Goal: Task Accomplishment & Management: Complete application form

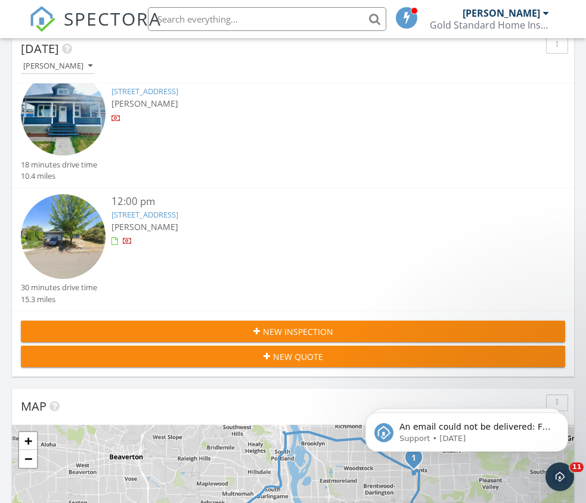
scroll to position [204, 0]
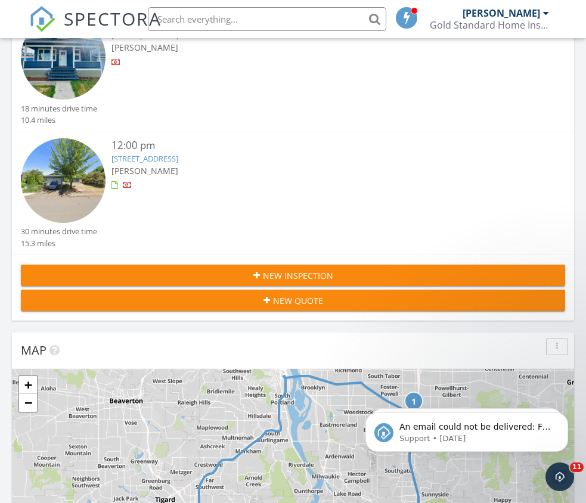
click at [282, 272] on span "New Inspection" at bounding box center [298, 275] width 70 height 13
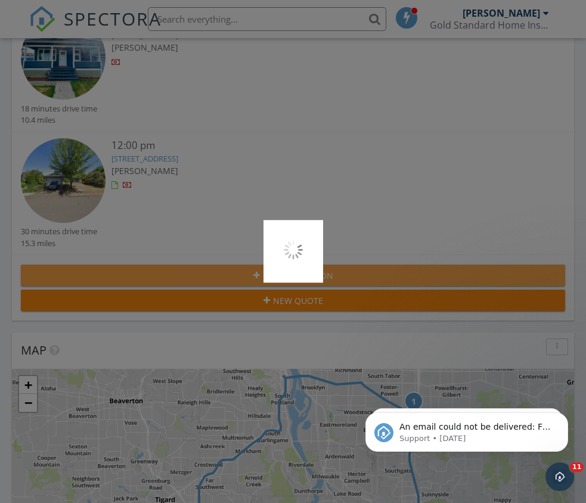
scroll to position [204, 0]
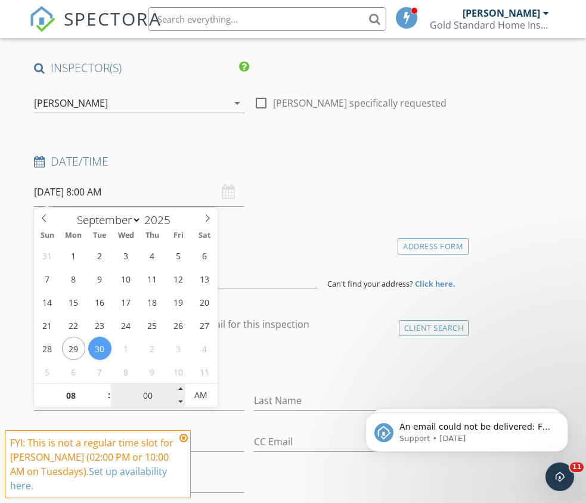
scroll to position [103, 0]
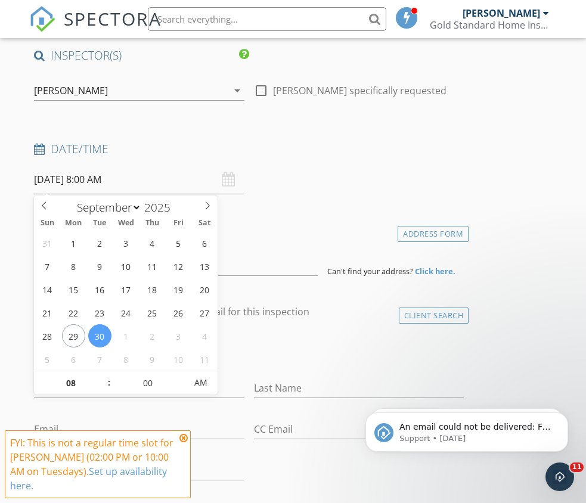
click at [109, 376] on span ":" at bounding box center [109, 383] width 4 height 24
type input "09"
type input "09/30/2025 9:00 AM"
click at [104, 375] on span at bounding box center [103, 377] width 8 height 12
type input "10"
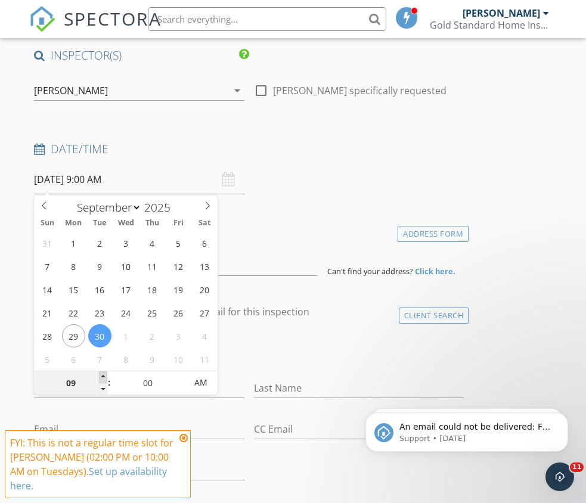
type input "09/30/2025 10:00 AM"
click at [104, 375] on span at bounding box center [103, 377] width 8 height 12
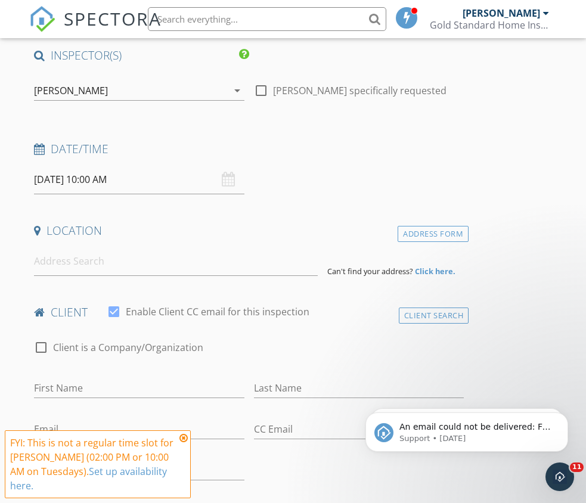
drag, startPoint x: 374, startPoint y: 354, endPoint x: 325, endPoint y: 352, distance: 48.9
click at [370, 354] on div "check_box_outline_blank Client is a Company/Organization" at bounding box center [249, 353] width 430 height 31
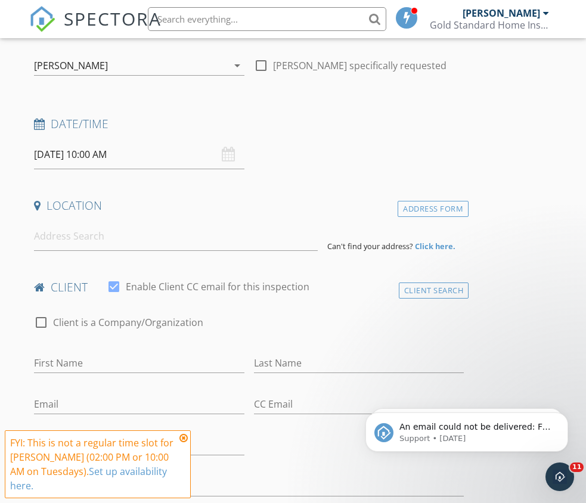
scroll to position [133, 0]
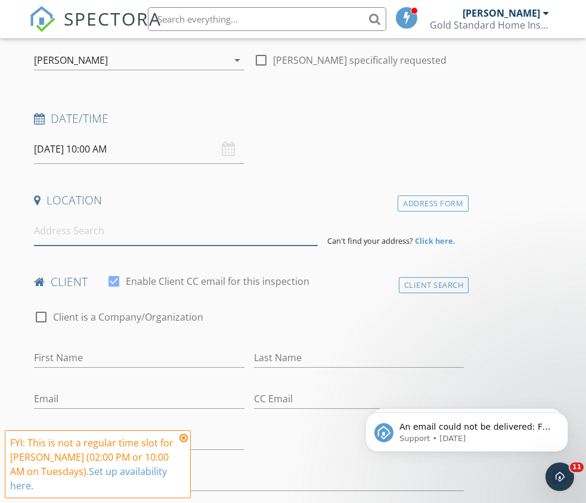
paste input "205 NE Stanton St, Portland, OR 97212"
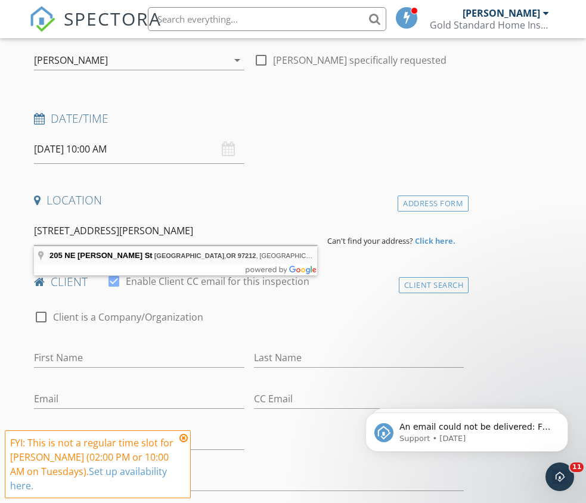
type input "205 NE Stanton St, Portland, OR 97212, USA"
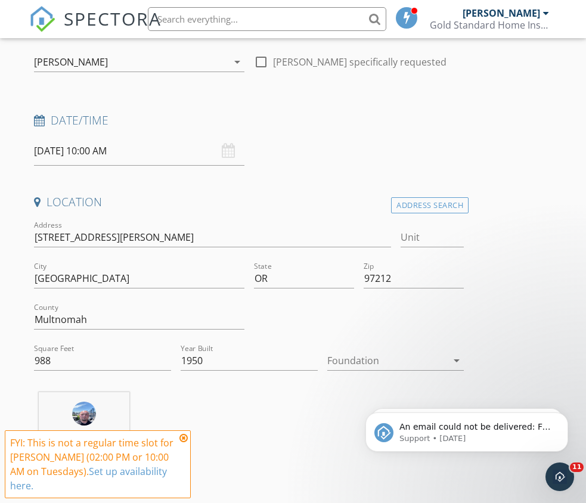
scroll to position [133, 0]
click at [117, 360] on input "988" at bounding box center [102, 360] width 137 height 20
drag, startPoint x: 117, startPoint y: 360, endPoint x: 1, endPoint y: 344, distance: 117.9
type input "1379"
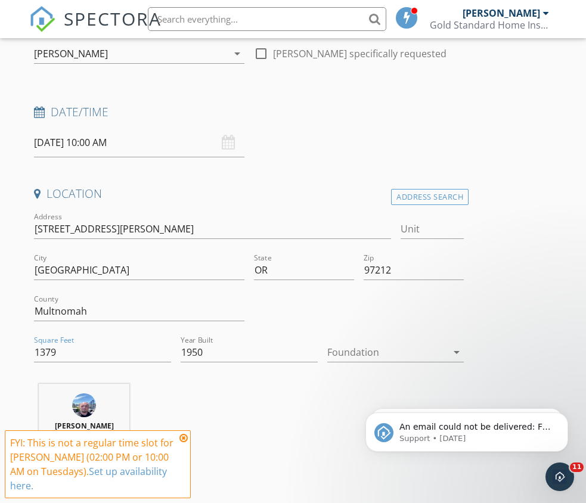
click at [375, 354] on div at bounding box center [387, 352] width 120 height 19
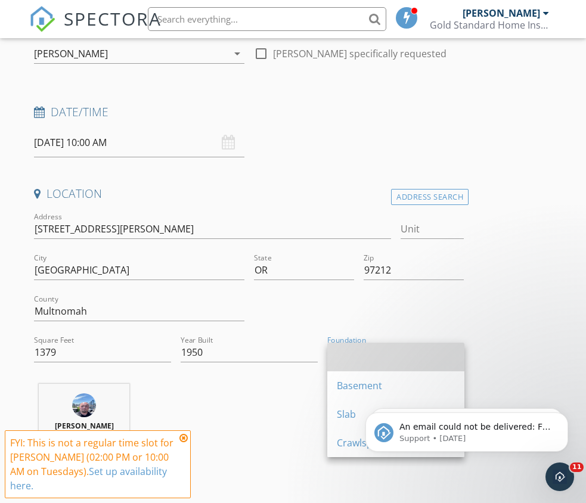
click at [374, 354] on div at bounding box center [396, 357] width 118 height 14
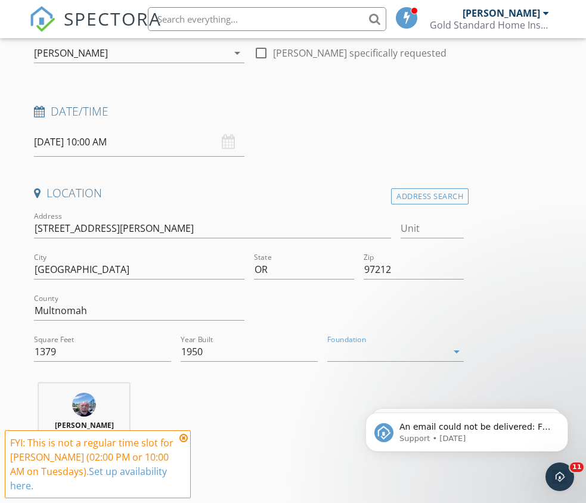
click at [372, 357] on div at bounding box center [387, 351] width 120 height 19
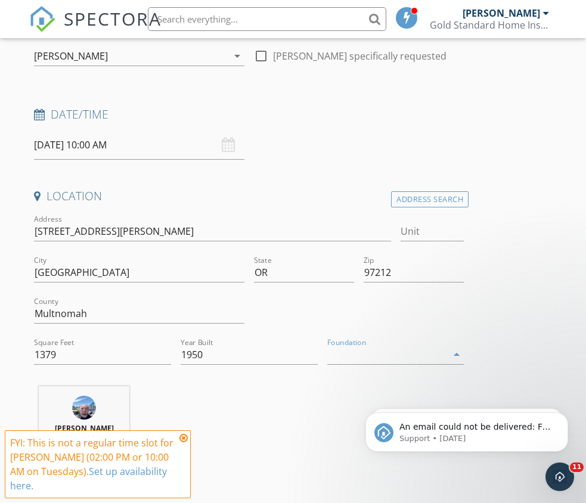
scroll to position [137, 0]
click at [338, 444] on div "Crawlspace" at bounding box center [396, 445] width 118 height 14
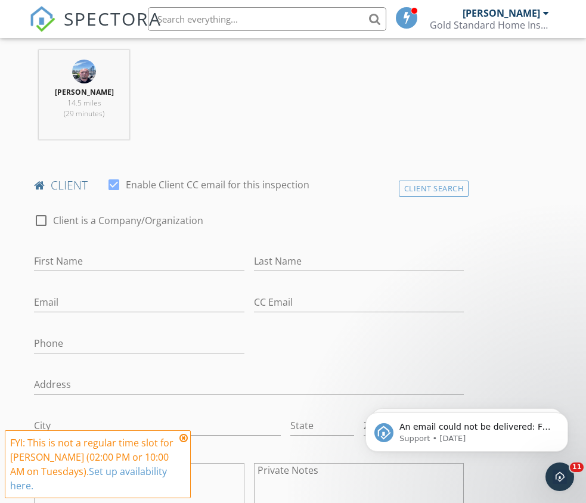
scroll to position [478, 0]
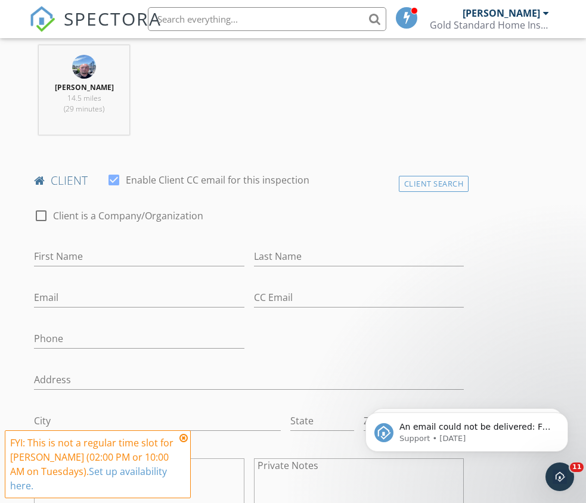
click at [141, 282] on div "Email" at bounding box center [139, 300] width 210 height 39
click at [166, 248] on input "First Name" at bounding box center [139, 257] width 210 height 20
type input "Joe"
type input "Biel"
paste input "mailto:ragsinyourstabwounds@gmail.com"
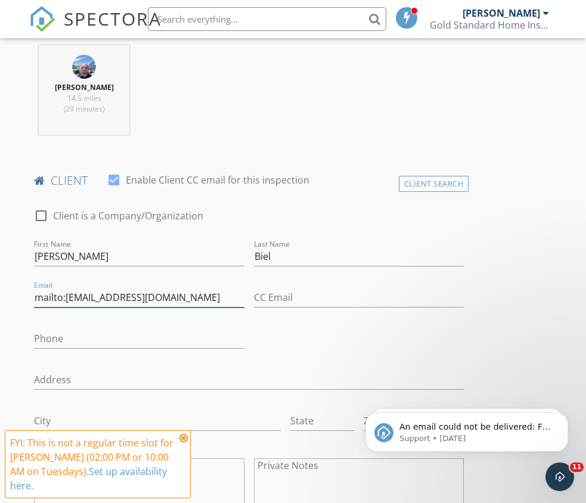
drag, startPoint x: 66, startPoint y: 295, endPoint x: 0, endPoint y: 301, distance: 65.8
type input "ragsinyourstabwounds@gmail.com"
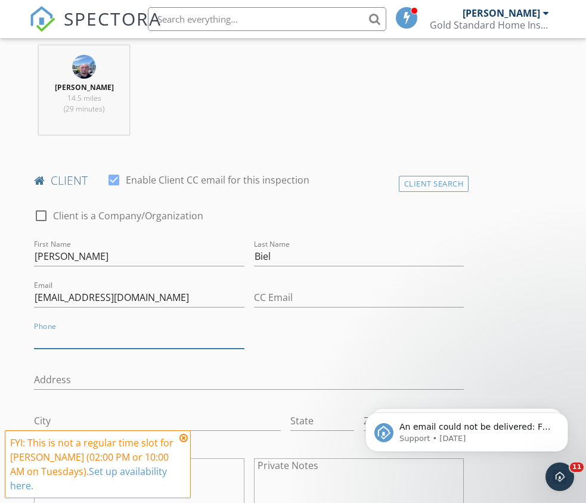
click at [140, 334] on input "Phone" at bounding box center [139, 339] width 210 height 20
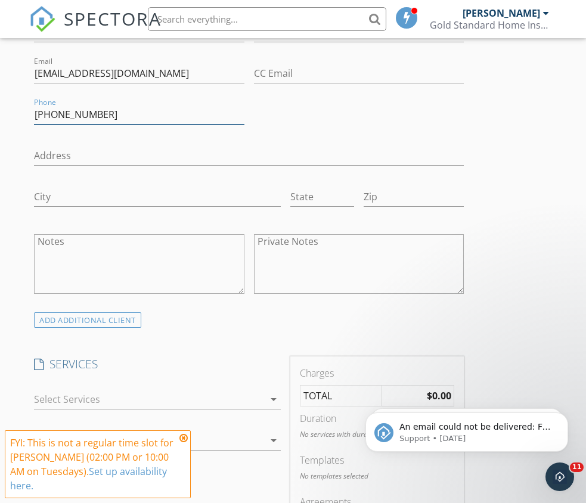
scroll to position [738, 0]
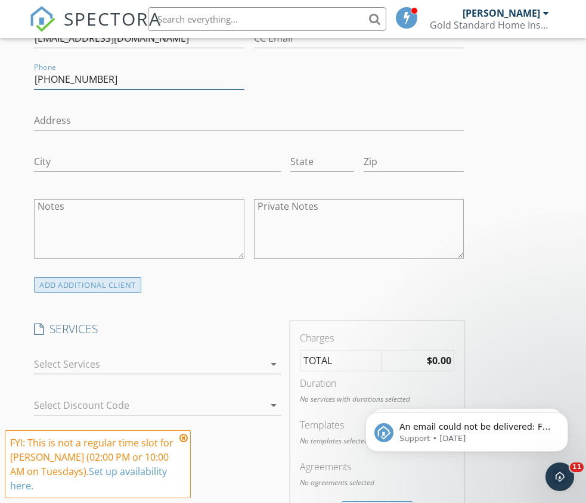
type input "503-953-3837"
click at [85, 291] on div "ADD ADDITIONAL client" at bounding box center [87, 285] width 107 height 16
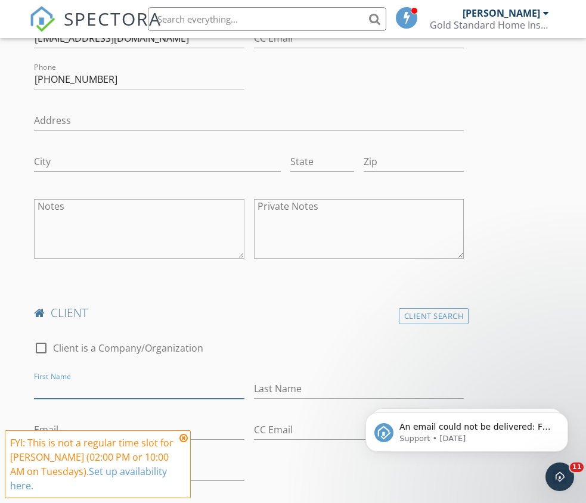
click at [98, 379] on input "First Name" at bounding box center [139, 389] width 210 height 20
click at [84, 390] on input "First Name" at bounding box center [139, 389] width 210 height 20
type input "Elly"
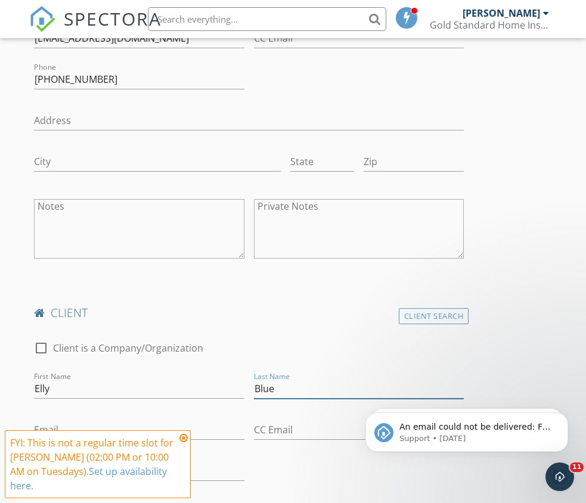
type input "Blue"
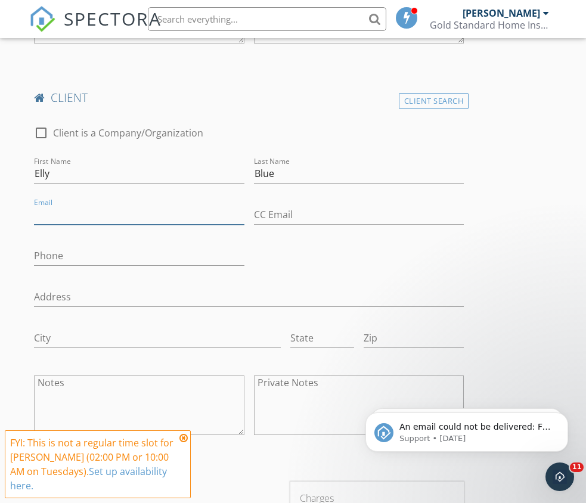
scroll to position [974, 0]
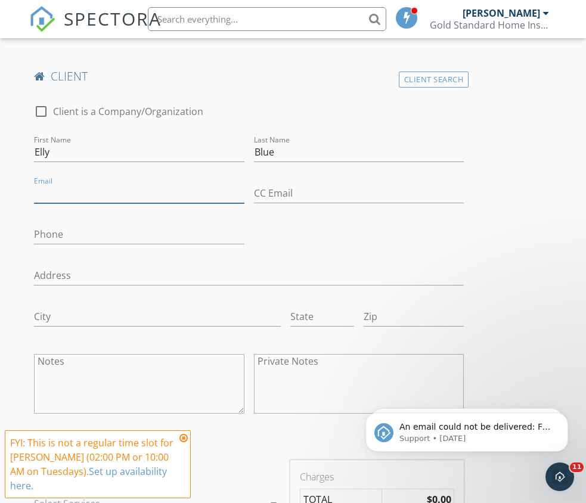
paste input "mailto:elly@microcosmpublishing.com"
drag, startPoint x: 69, startPoint y: 192, endPoint x: 54, endPoint y: 193, distance: 14.9
click at [54, 193] on input "mailto:elly@microcosmpublishing.com" at bounding box center [139, 193] width 210 height 20
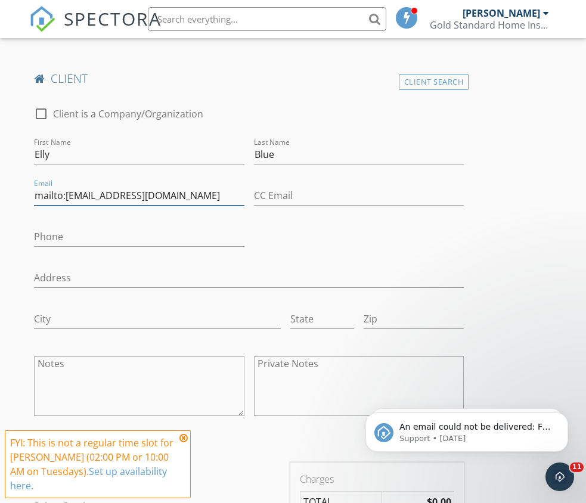
click at [61, 193] on input "mailto:elly@microcosmpublishing.com" at bounding box center [139, 196] width 210 height 20
drag, startPoint x: 67, startPoint y: 195, endPoint x: 0, endPoint y: 195, distance: 66.7
click at [0, 195] on div "New Inspection Click here to use the New Order Form INSPECTOR(S) check_box Davi…" at bounding box center [293, 338] width 586 height 2456
type input "elly@microcosmpublishing.com"
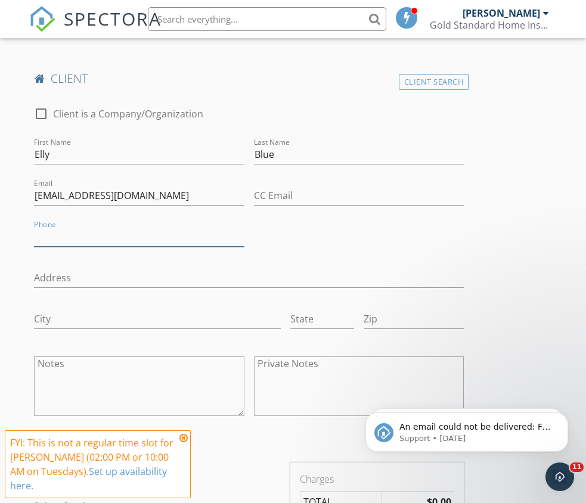
click at [77, 242] on input "Phone" at bounding box center [139, 237] width 210 height 20
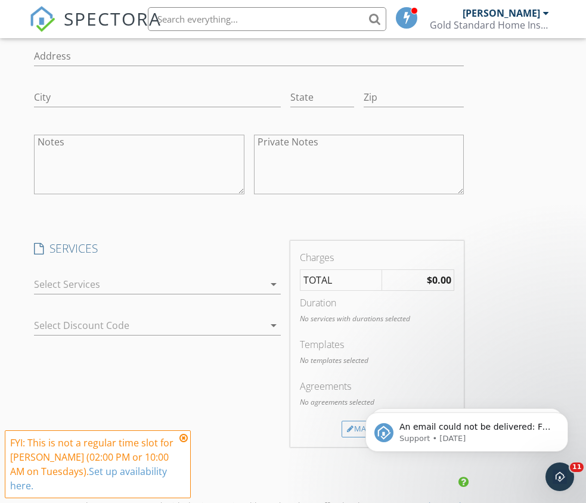
type input "503-810-9443"
click at [110, 288] on div at bounding box center [149, 284] width 230 height 19
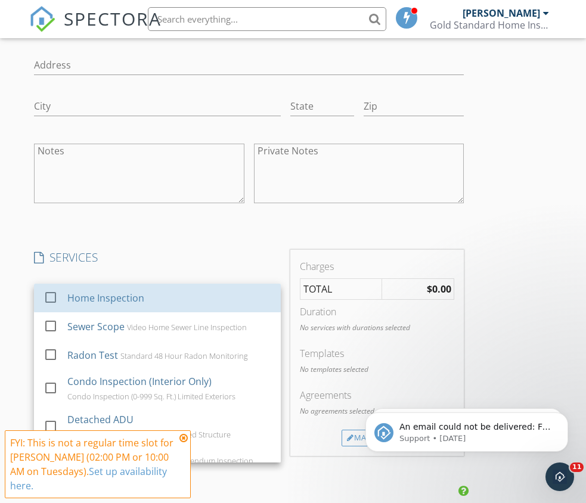
scroll to position [2, 0]
click at [110, 288] on div "Home Inspection" at bounding box center [169, 296] width 204 height 24
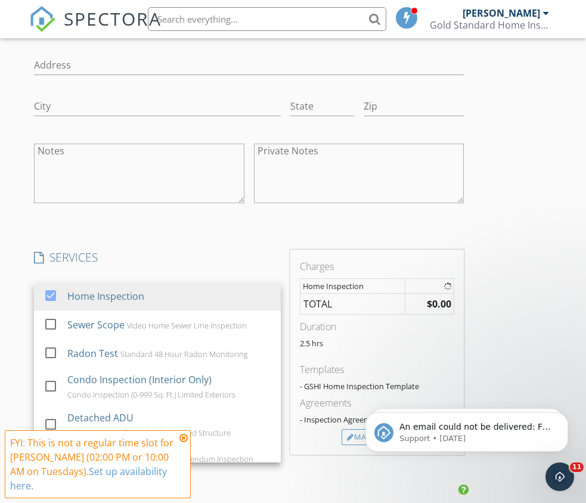
scroll to position [0, 0]
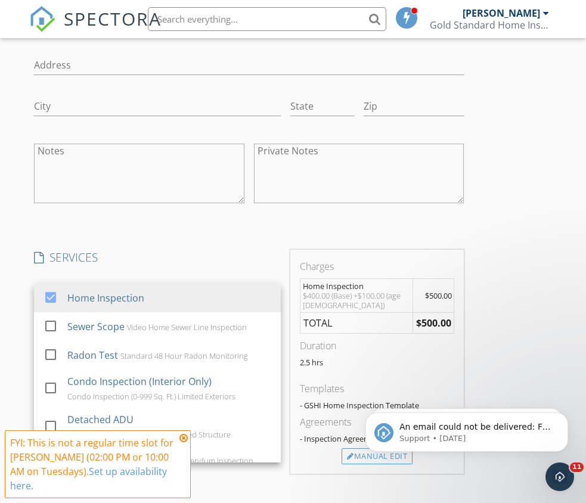
click at [163, 237] on div "INSPECTOR(S) check_box David Anderson PRIMARY David Anderson arrow_drop_down ch…" at bounding box center [248, 119] width 439 height 2307
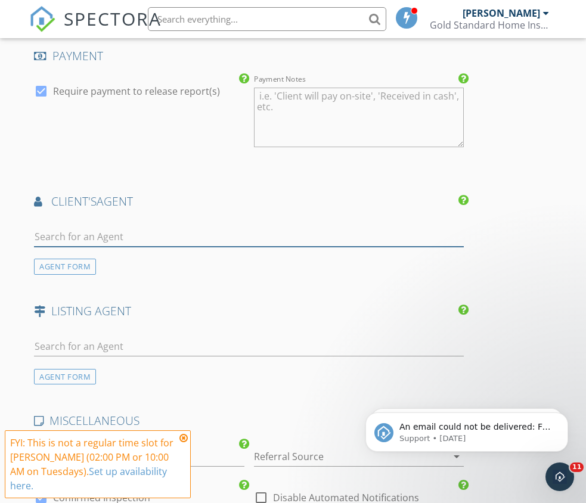
click at [161, 237] on input "text" at bounding box center [249, 237] width 430 height 20
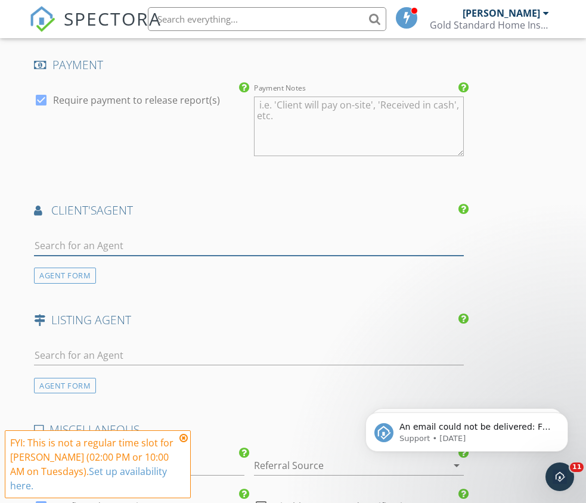
click at [161, 237] on input "text" at bounding box center [249, 246] width 430 height 20
click at [154, 250] on input "text" at bounding box center [249, 245] width 430 height 20
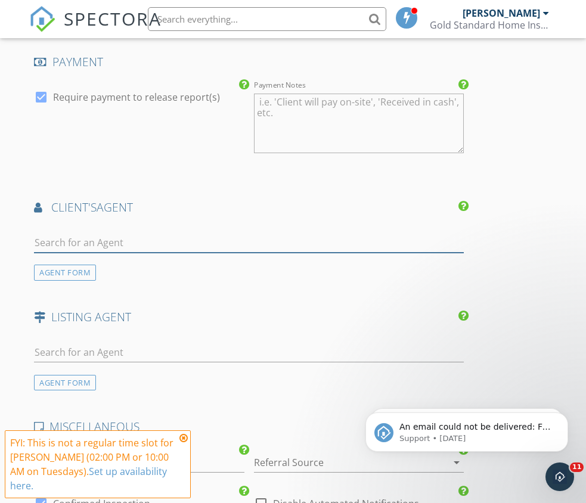
click at [154, 250] on input "text" at bounding box center [249, 243] width 430 height 20
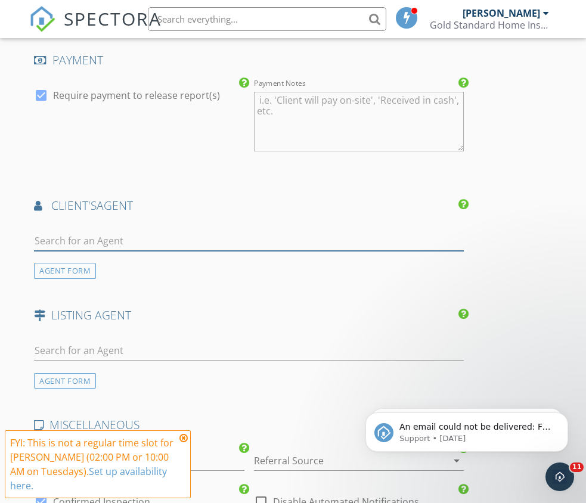
scroll to position [1726, 0]
click at [154, 250] on input "text" at bounding box center [249, 241] width 430 height 20
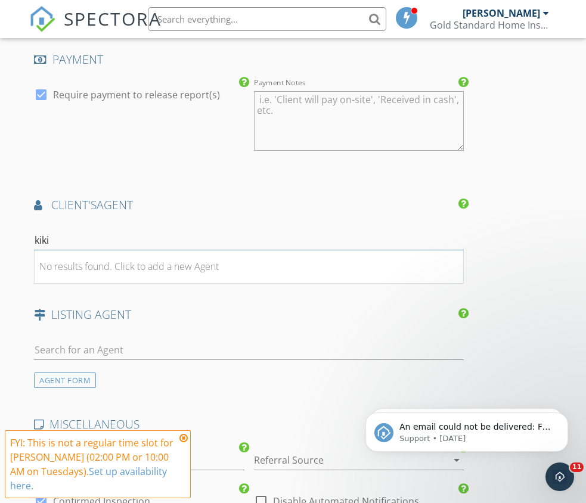
scroll to position [1729, 0]
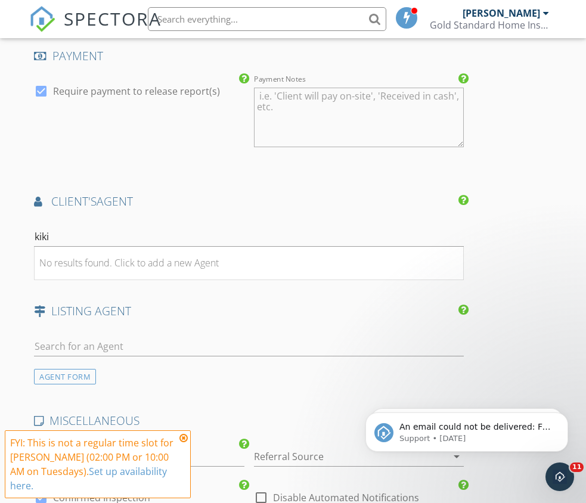
drag, startPoint x: 105, startPoint y: 218, endPoint x: 103, endPoint y: 224, distance: 6.4
click at [105, 218] on div "kiki No results found. Click to add a new Agent AGENT FORM" at bounding box center [248, 245] width 439 height 57
click at [58, 237] on input "kiki" at bounding box center [249, 237] width 430 height 20
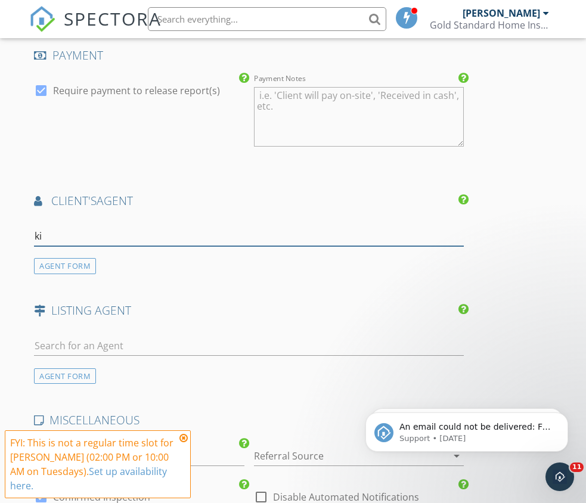
scroll to position [1731, 0]
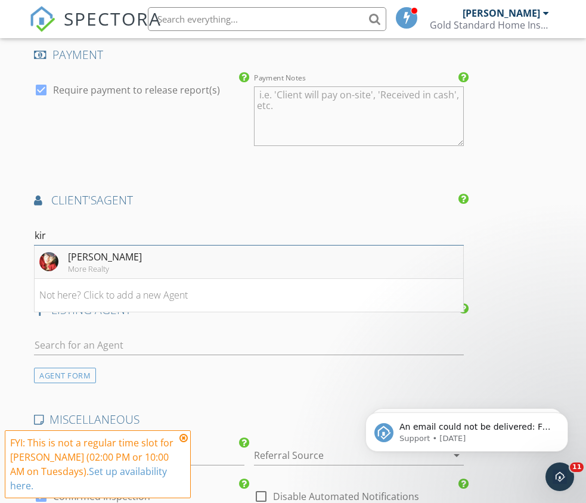
type input "kir"
click at [77, 254] on div "Kirsten Kaufman" at bounding box center [105, 257] width 74 height 14
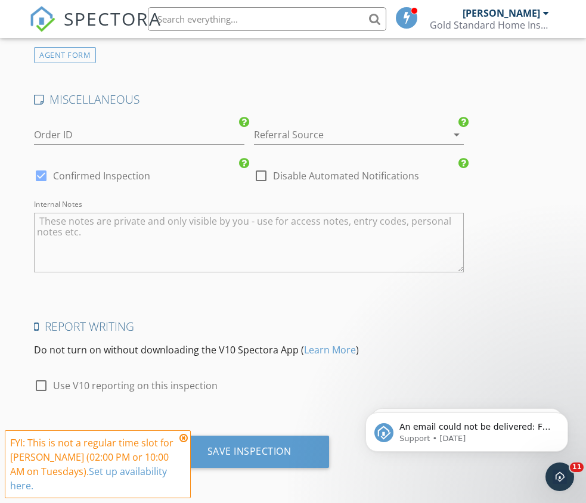
scroll to position [2407, 0]
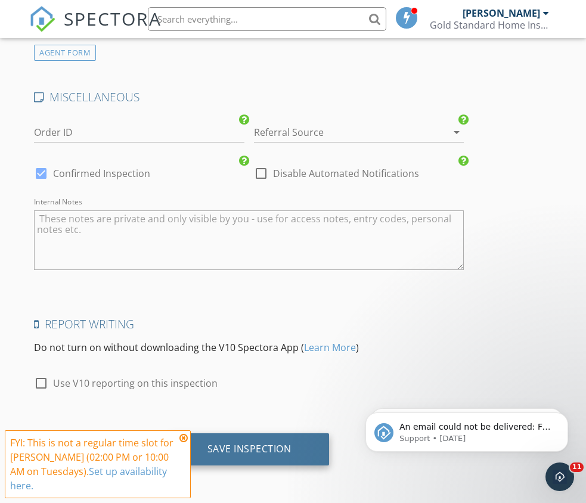
click at [282, 462] on div "Save Inspection" at bounding box center [249, 449] width 160 height 32
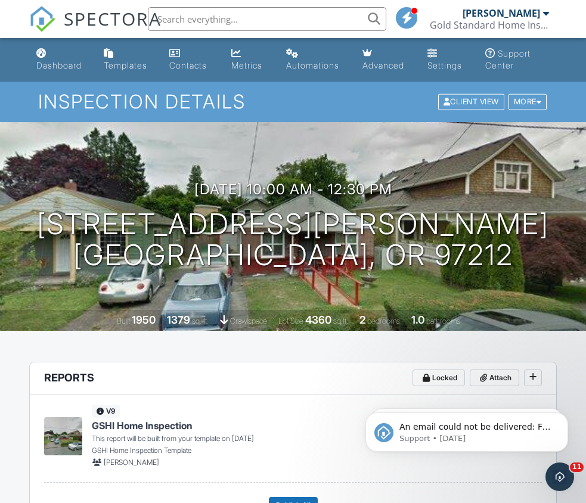
click at [96, 32] on link "SPECTORA" at bounding box center [95, 28] width 132 height 25
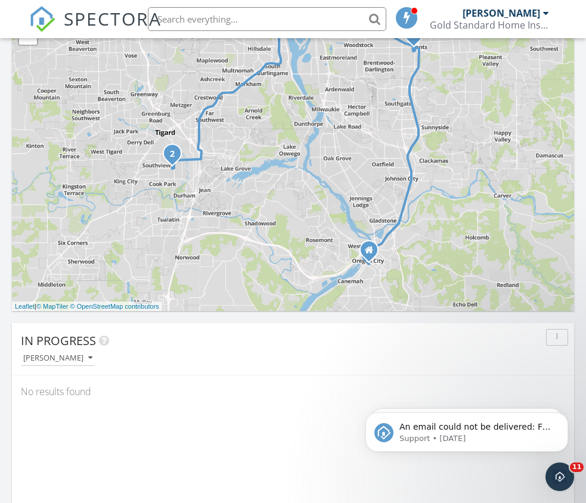
scroll to position [357, 0]
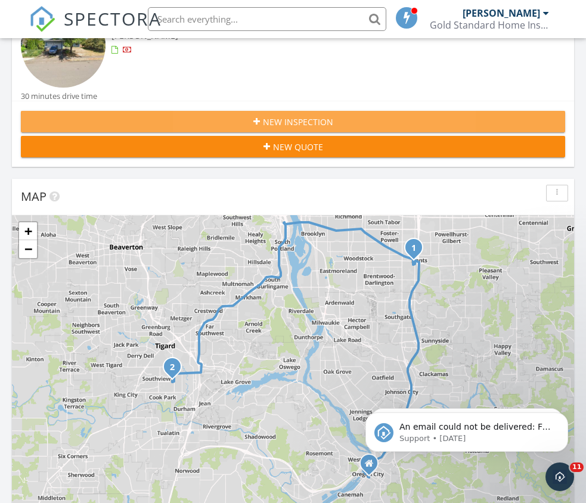
click at [238, 116] on div "New Inspection" at bounding box center [292, 122] width 525 height 13
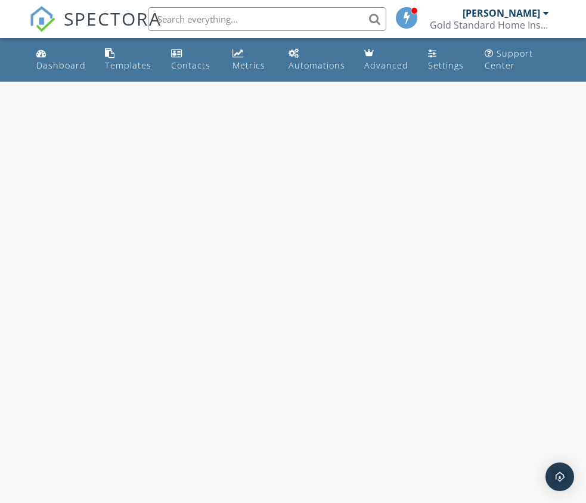
select select "8"
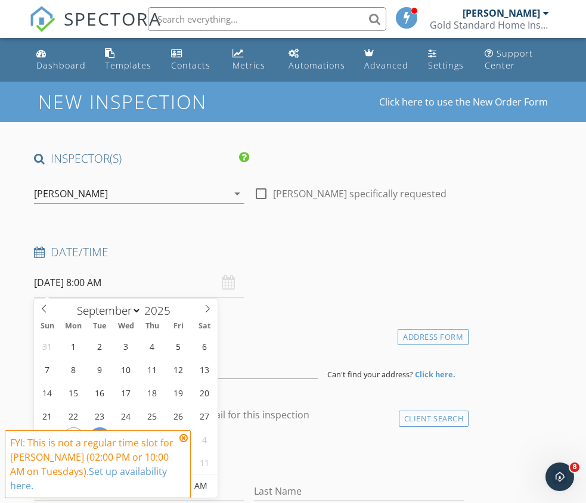
click at [129, 285] on input "09/30/2025 8:00 AM" at bounding box center [139, 282] width 210 height 29
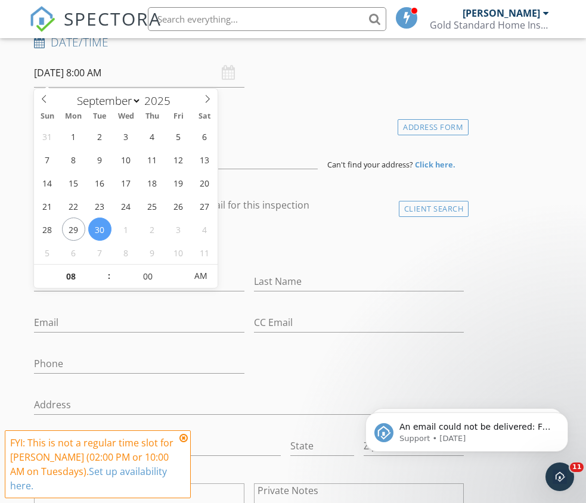
scroll to position [237, 0]
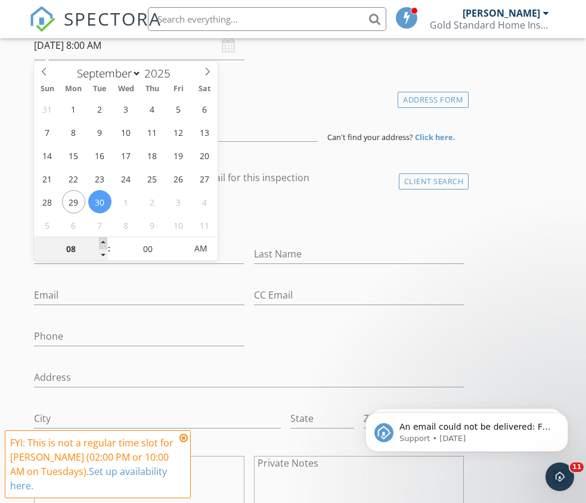
type input "09"
type input "09/30/2025 9:00 AM"
click at [104, 242] on span at bounding box center [103, 243] width 8 height 12
type input "10"
type input "09/30/2025 10:00 AM"
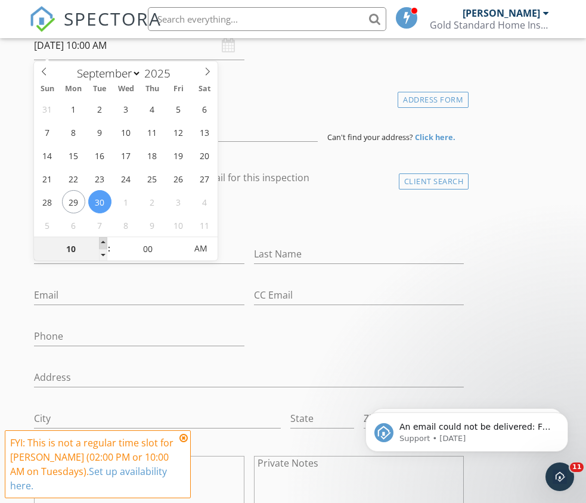
click at [104, 242] on span at bounding box center [103, 243] width 8 height 12
type input "11"
type input "09/30/2025 11:00 AM"
click at [104, 242] on span at bounding box center [103, 243] width 8 height 12
type input "12"
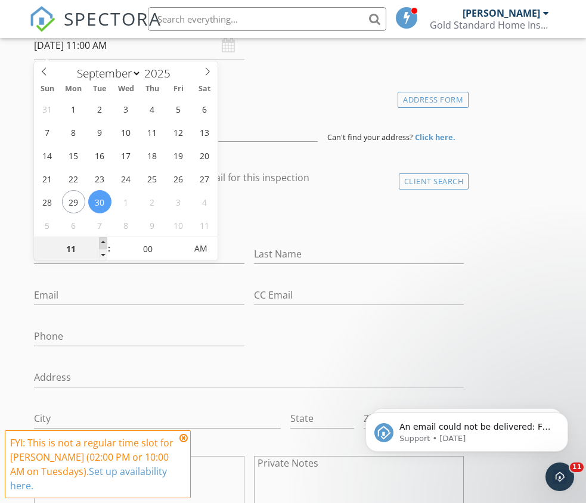
type input "09/30/2025 12:00 PM"
click at [104, 242] on span at bounding box center [103, 243] width 8 height 12
type input "01"
type input "09/30/2025 1:00 PM"
click at [104, 242] on span at bounding box center [103, 243] width 8 height 12
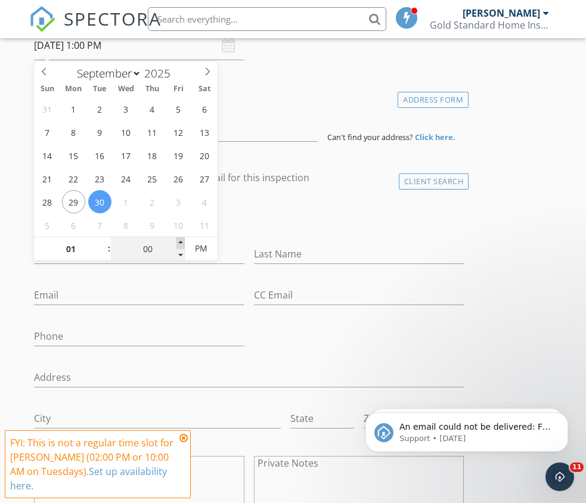
type input "05"
type input "09/30/2025 1:05 PM"
click at [183, 244] on span at bounding box center [180, 243] width 8 height 12
type input "10"
type input "09/30/2025 1:10 PM"
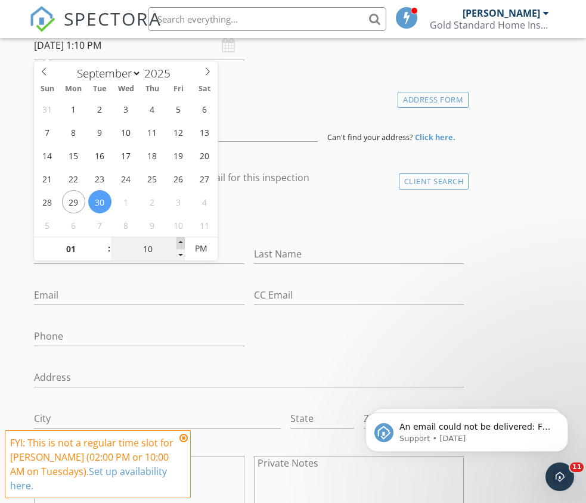
click at [183, 244] on span at bounding box center [180, 243] width 8 height 12
type input "15"
type input "09/30/2025 1:15 PM"
click at [183, 244] on span at bounding box center [180, 243] width 8 height 12
type input "20"
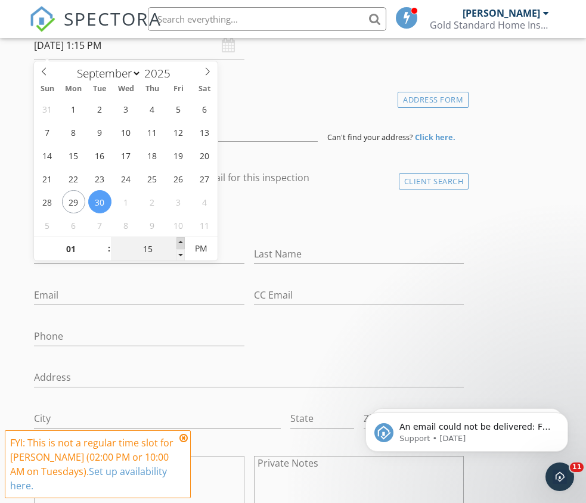
type input "09/30/2025 1:20 PM"
click at [183, 244] on span at bounding box center [180, 243] width 8 height 12
type input "25"
type input "09/30/2025 1:25 PM"
click at [183, 244] on span at bounding box center [180, 243] width 8 height 12
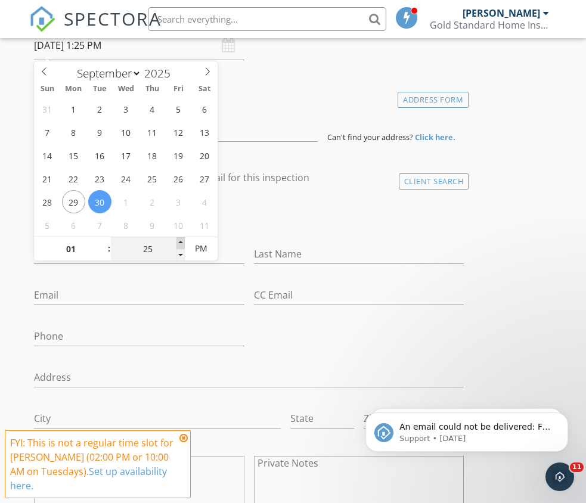
type input "30"
type input "09/30/2025 1:30 PM"
click at [183, 244] on span at bounding box center [180, 243] width 8 height 12
type input "35"
type input "09/30/2025 1:35 PM"
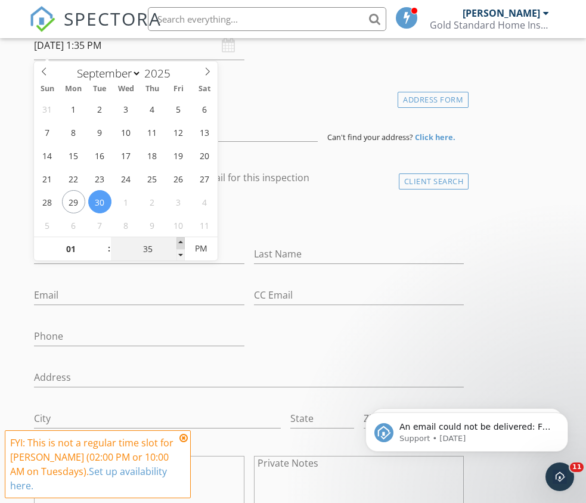
click at [183, 244] on span at bounding box center [180, 243] width 8 height 12
type input "40"
type input "09/30/2025 1:40 PM"
click at [183, 244] on span at bounding box center [180, 243] width 8 height 12
type input "45"
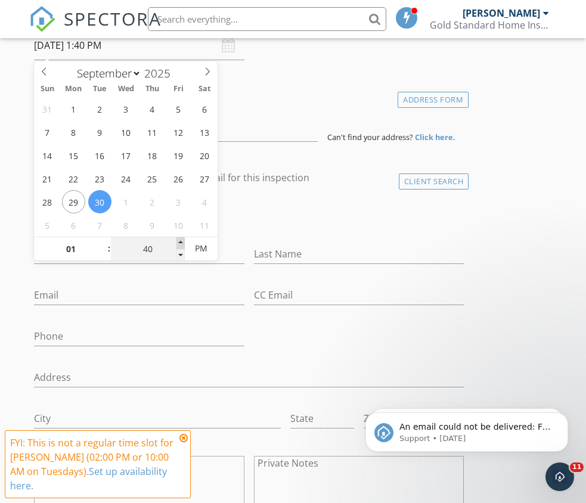
type input "09/30/2025 1:45 PM"
click at [183, 244] on span at bounding box center [180, 243] width 8 height 12
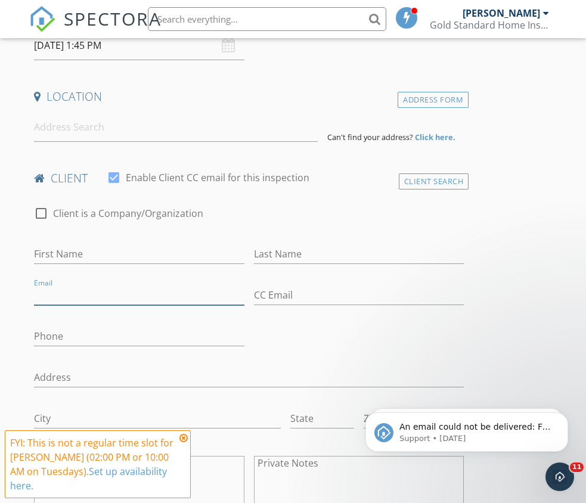
click at [204, 303] on input "Email" at bounding box center [139, 295] width 210 height 20
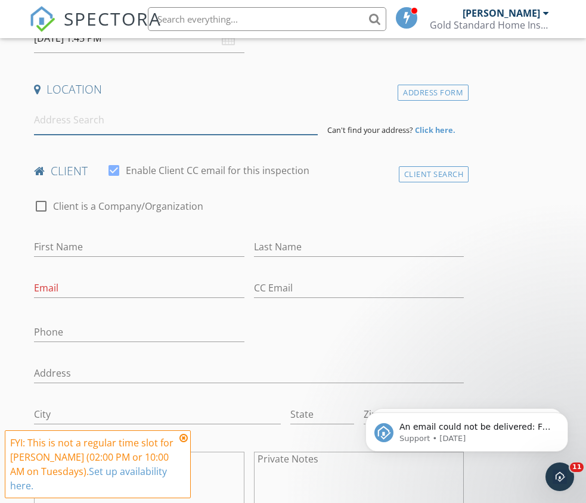
click at [101, 116] on input at bounding box center [175, 119] width 283 height 29
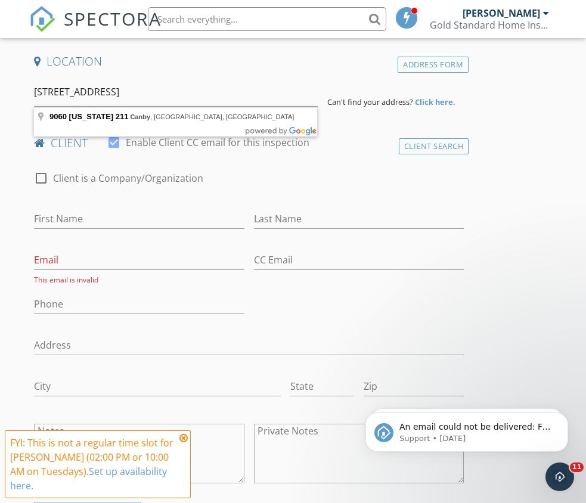
scroll to position [273, 0]
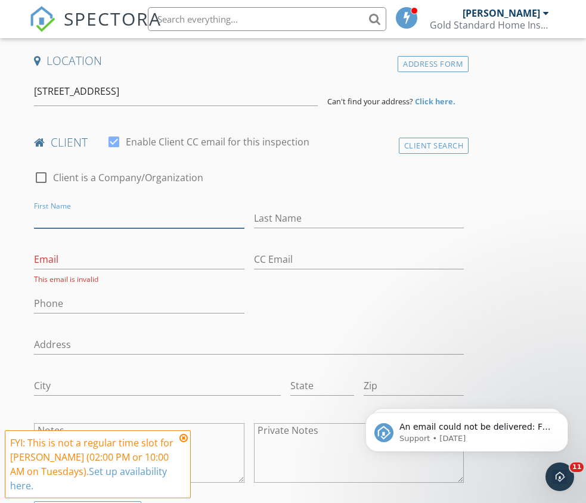
click at [130, 214] on input "First Name" at bounding box center [139, 219] width 210 height 20
click at [241, 185] on div "check_box_outline_blank Client is a Company/Organization" at bounding box center [249, 183] width 430 height 31
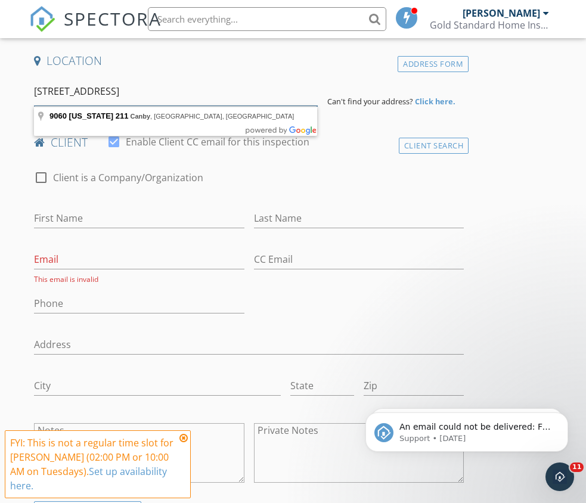
click at [201, 94] on input "9060 S Highway 211, Canby" at bounding box center [175, 91] width 283 height 29
type input "9060 Oregon 211, Canby, OR, USA"
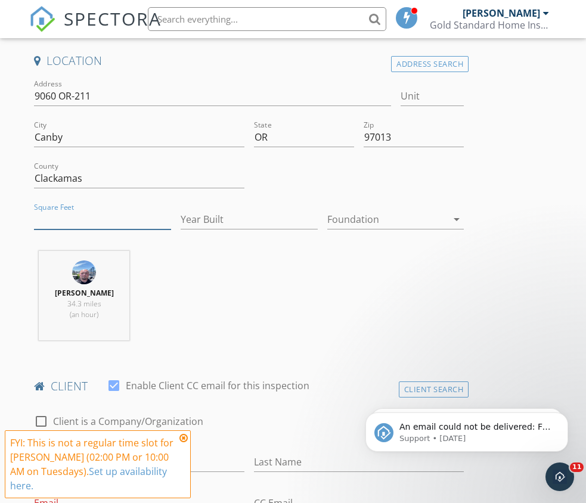
click at [99, 228] on input "Square Feet" at bounding box center [102, 220] width 137 height 20
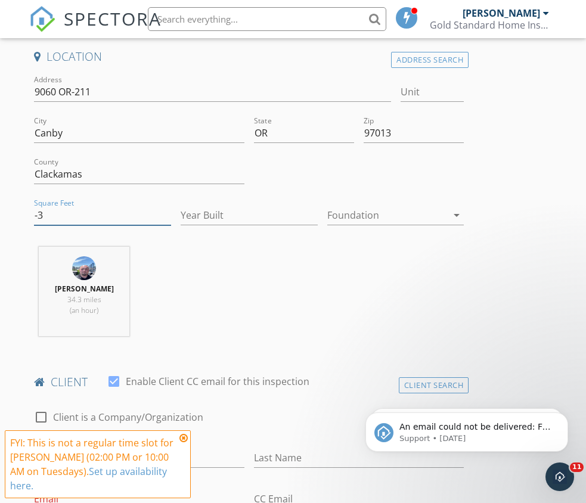
scroll to position [278, 0]
type input "-33376"
click at [235, 220] on input "-1" at bounding box center [249, 214] width 137 height 20
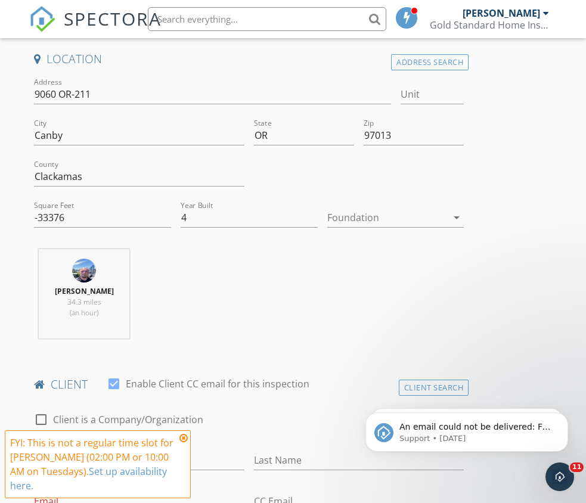
scroll to position [276, 0]
click at [253, 213] on input "4" at bounding box center [249, 217] width 137 height 20
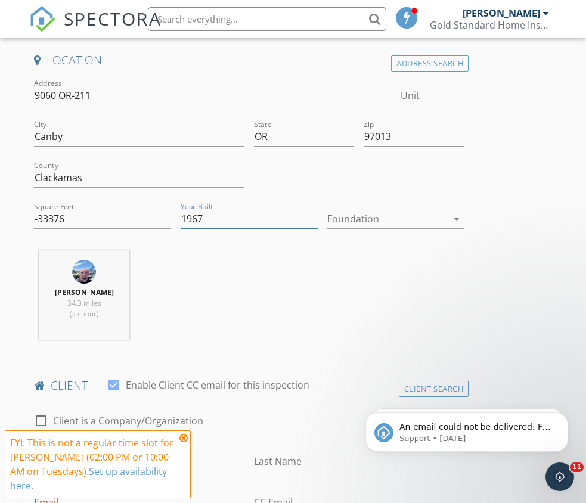
type input "1967"
click at [368, 206] on div "Foundation arrow_drop_down" at bounding box center [395, 221] width 137 height 39
click at [366, 211] on div at bounding box center [387, 218] width 120 height 19
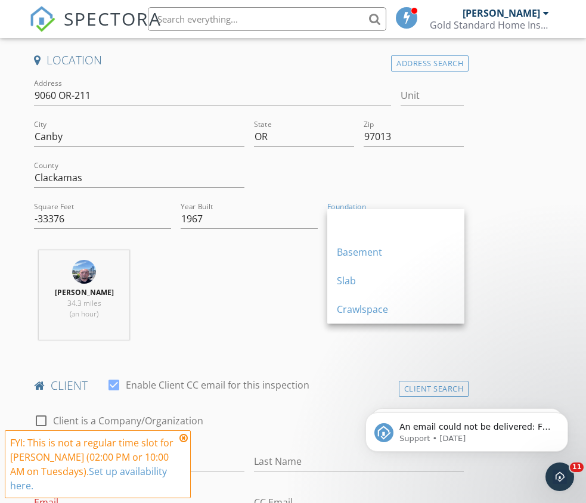
click at [365, 221] on div at bounding box center [396, 223] width 118 height 14
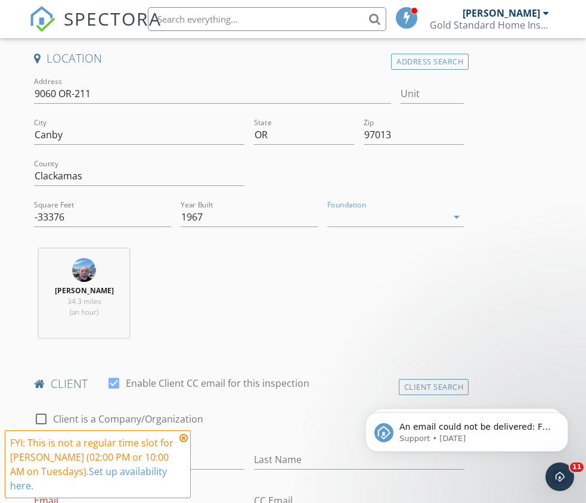
click at [363, 225] on div at bounding box center [387, 216] width 120 height 19
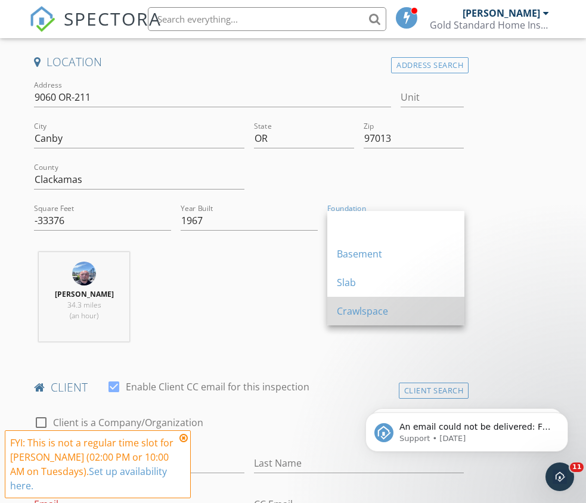
click at [354, 307] on div "Crawlspace" at bounding box center [396, 311] width 118 height 14
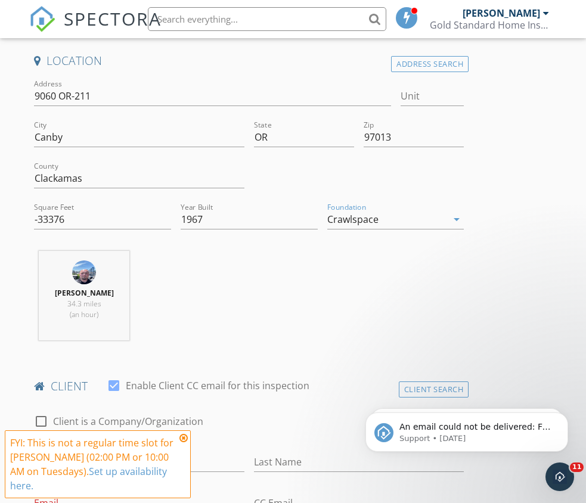
click at [336, 303] on div "David Anderson 34.3 miles (an hour)" at bounding box center [248, 300] width 439 height 99
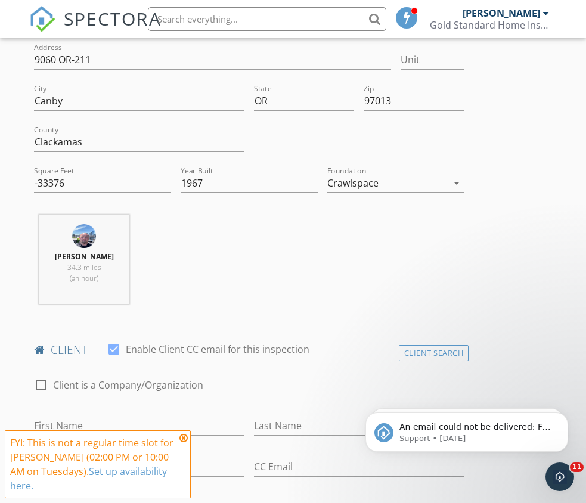
scroll to position [274, 0]
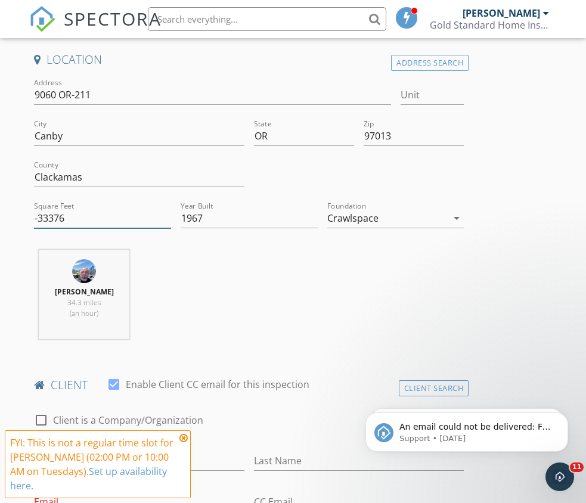
click at [84, 219] on input "-33376" at bounding box center [102, 219] width 137 height 20
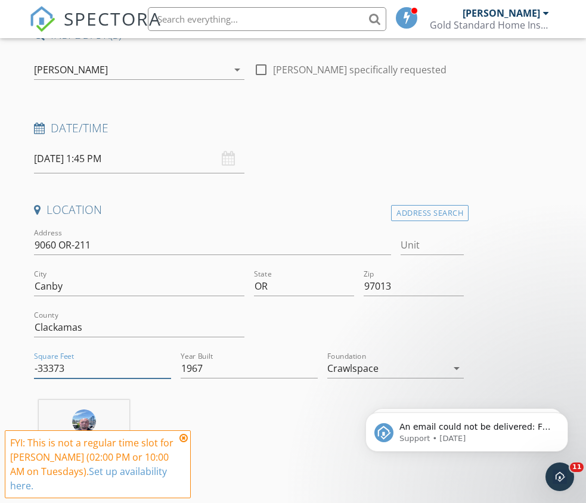
scroll to position [153, 0]
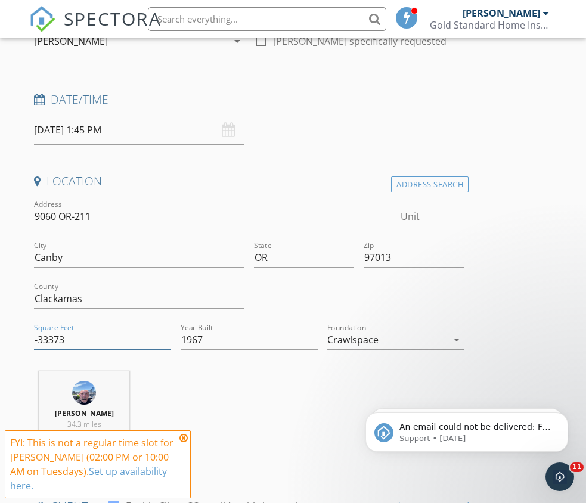
drag, startPoint x: 44, startPoint y: 337, endPoint x: 27, endPoint y: 336, distance: 17.3
drag, startPoint x: 94, startPoint y: 341, endPoint x: 0, endPoint y: 332, distance: 94.5
type input "3376"
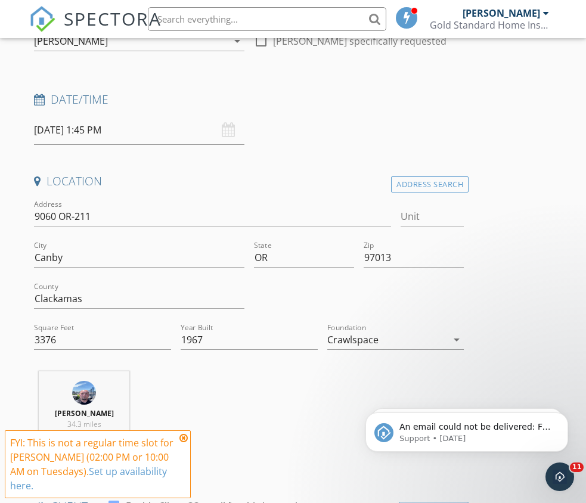
click at [214, 417] on div "David Anderson 34.3 miles (an hour)" at bounding box center [248, 420] width 439 height 99
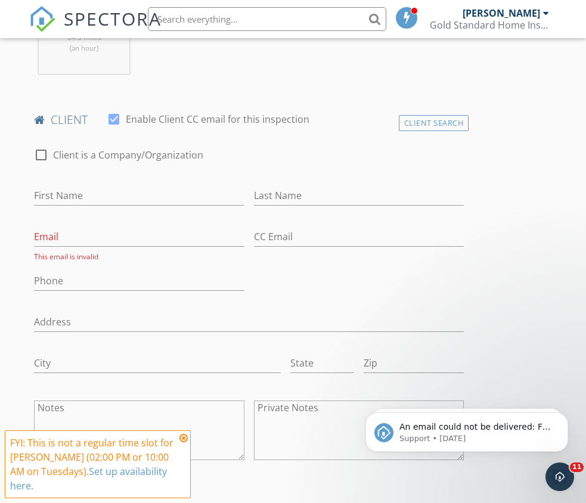
scroll to position [540, 0]
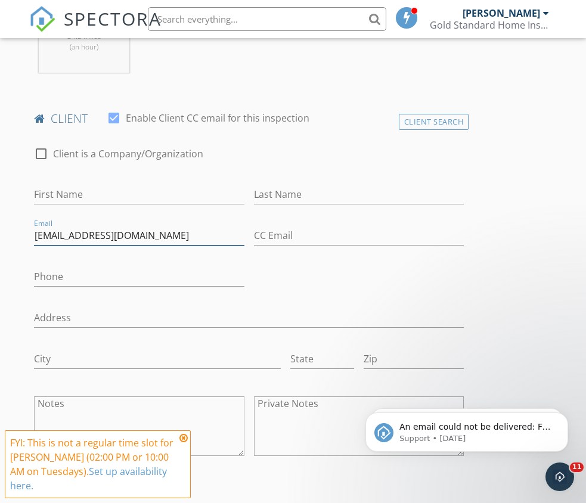
type input "howardwhamilton@hotmail.com"
click at [76, 198] on input "First Name" at bounding box center [139, 195] width 210 height 20
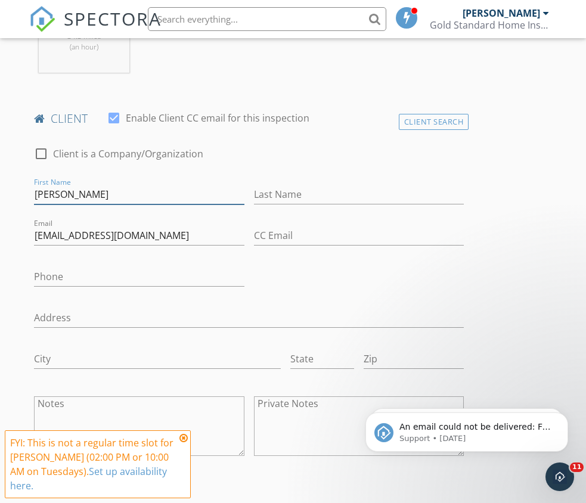
type input "Howard"
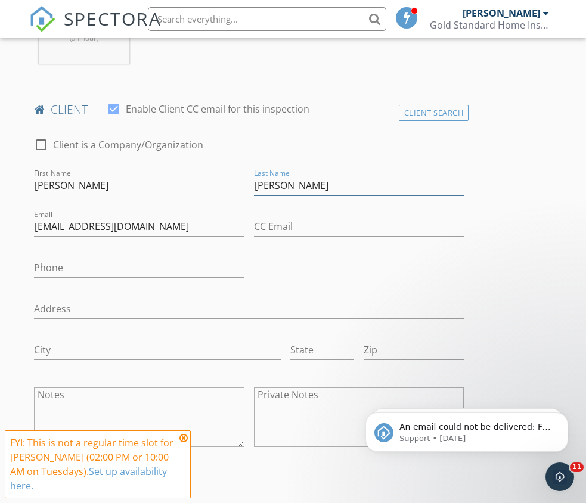
scroll to position [551, 0]
type input "Hamilton"
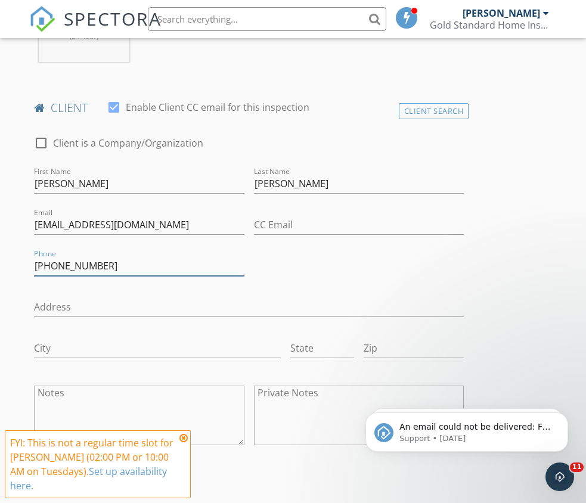
scroll to position [548, 0]
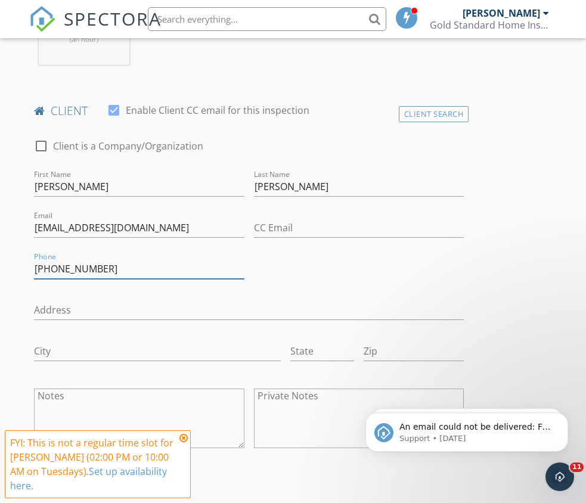
type input "[PHONE_NUMBER]"
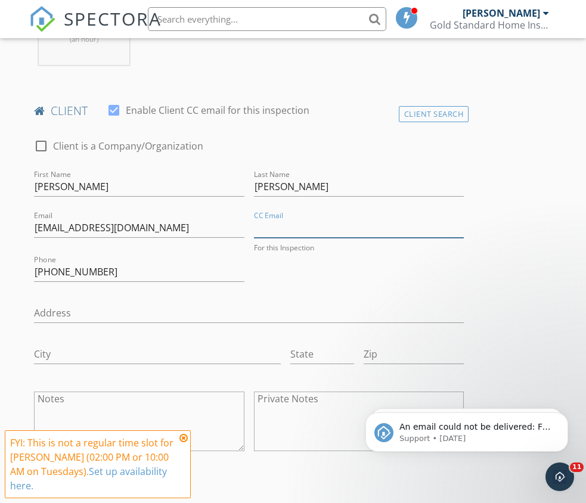
paste input "laothanou@gmail.com"
type input "laothanou@gmail.com"
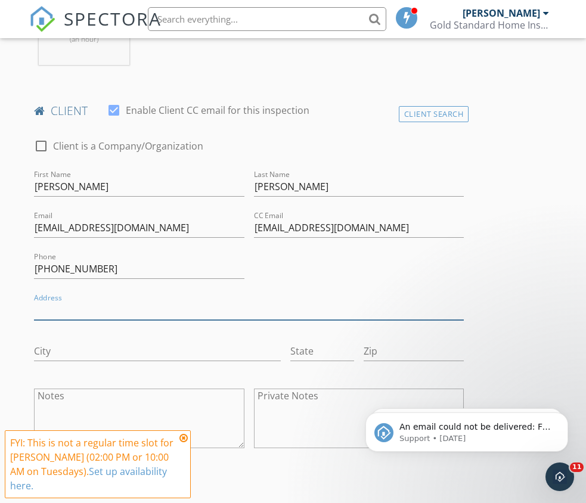
click at [352, 312] on input "Address" at bounding box center [249, 310] width 430 height 20
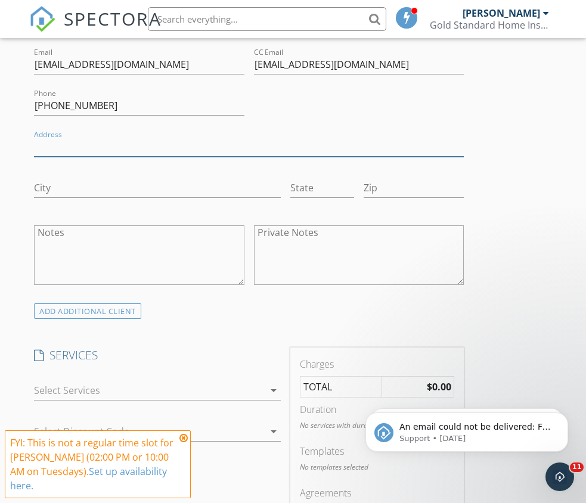
scroll to position [748, 0]
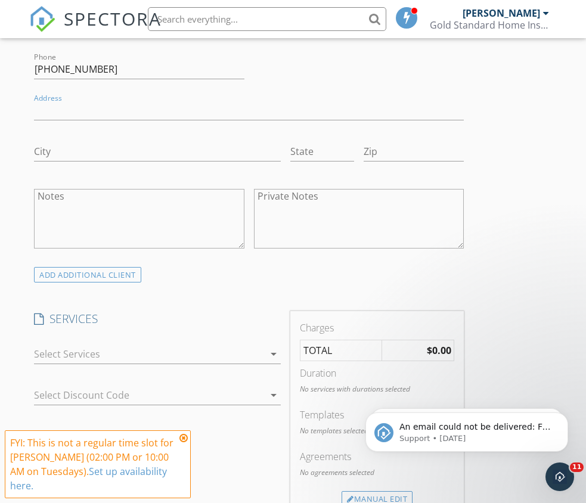
click at [200, 363] on div "arrow_drop_down" at bounding box center [157, 354] width 247 height 20
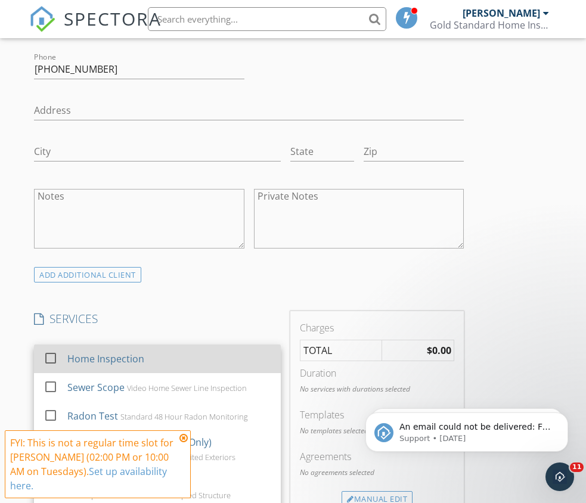
click at [206, 359] on div "Home Inspection" at bounding box center [169, 359] width 204 height 24
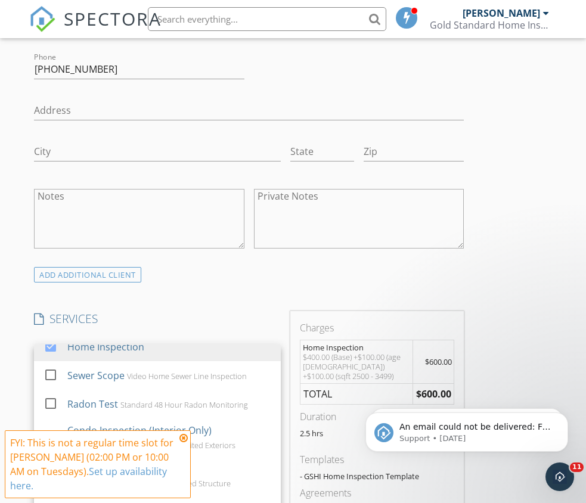
scroll to position [11, 0]
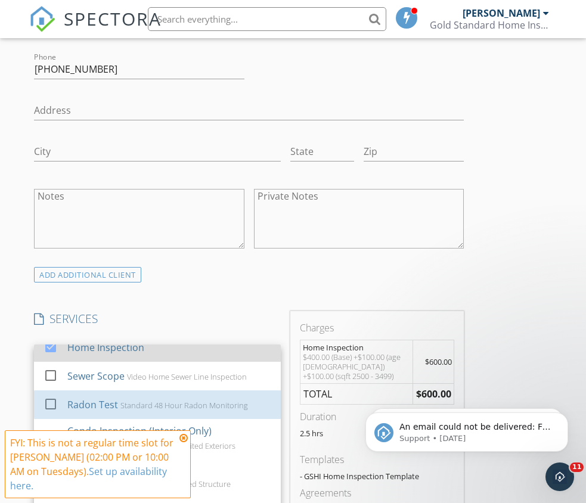
drag, startPoint x: 191, startPoint y: 406, endPoint x: 211, endPoint y: 350, distance: 59.3
click at [192, 406] on div "Standard 48 Hour Radon Monitoring" at bounding box center [183, 405] width 127 height 10
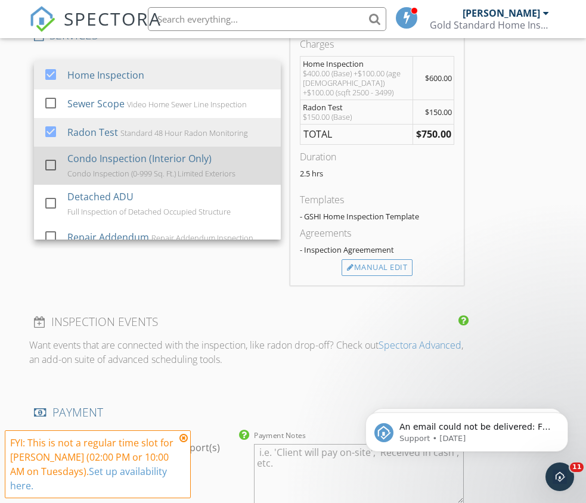
scroll to position [12, 0]
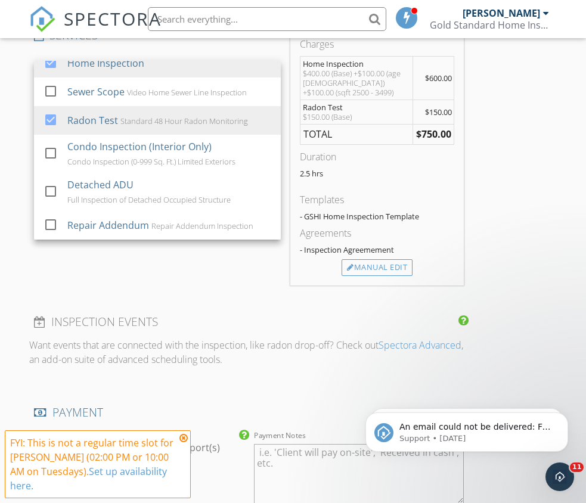
drag, startPoint x: 161, startPoint y: 270, endPoint x: 163, endPoint y: 261, distance: 9.0
click at [161, 270] on div "SERVICES check_box Home Inspection check_box_outline_blank Sewer Scope Video Ho…" at bounding box center [157, 156] width 256 height 258
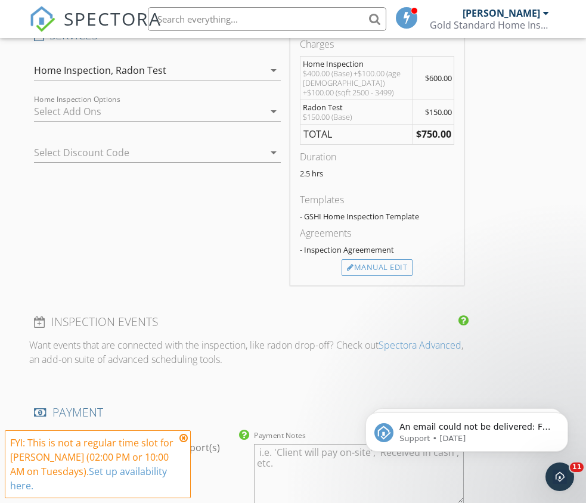
click at [127, 116] on div at bounding box center [149, 111] width 230 height 19
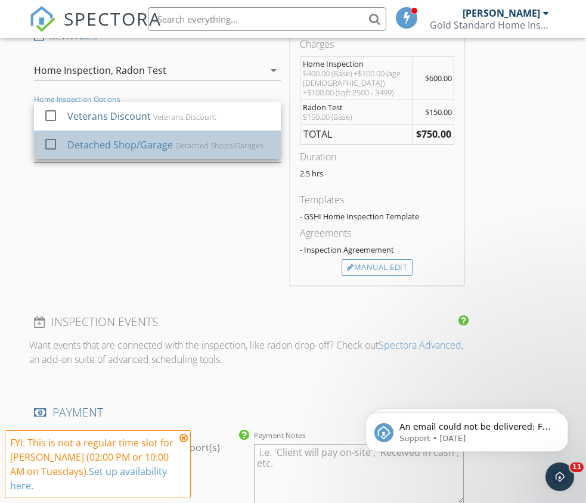
click at [116, 146] on div "Detached Shop/Garage" at bounding box center [119, 145] width 105 height 14
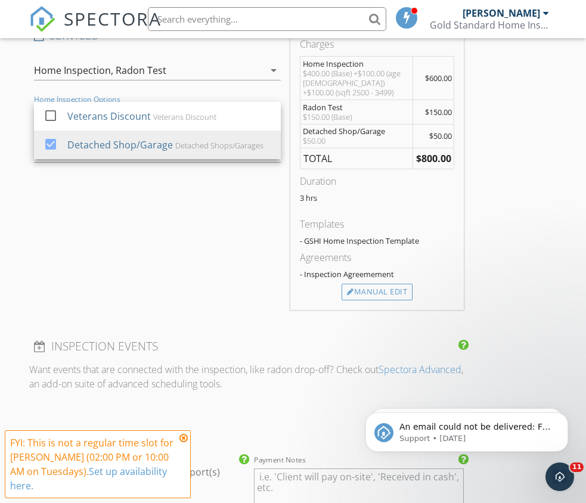
click at [129, 219] on div "SERVICES check_box Home Inspection check_box_outline_blank Sewer Scope Video Ho…" at bounding box center [157, 168] width 256 height 282
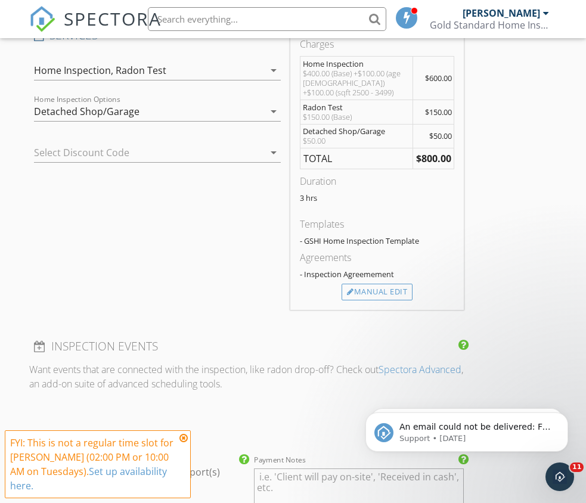
scroll to position [1030, 0]
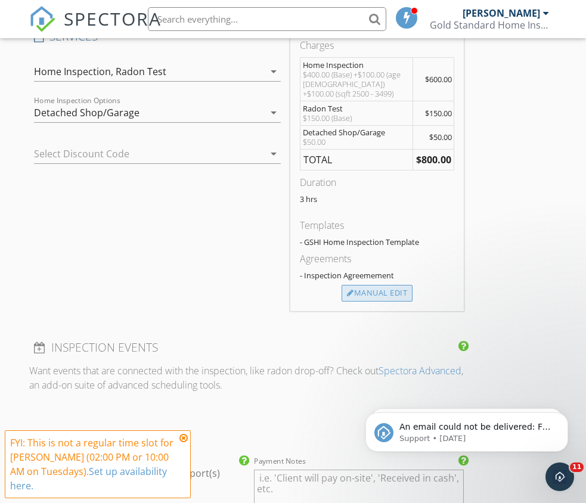
drag, startPoint x: 394, startPoint y: 298, endPoint x: 385, endPoint y: 295, distance: 10.0
click at [393, 297] on div "Manual Edit" at bounding box center [376, 293] width 71 height 17
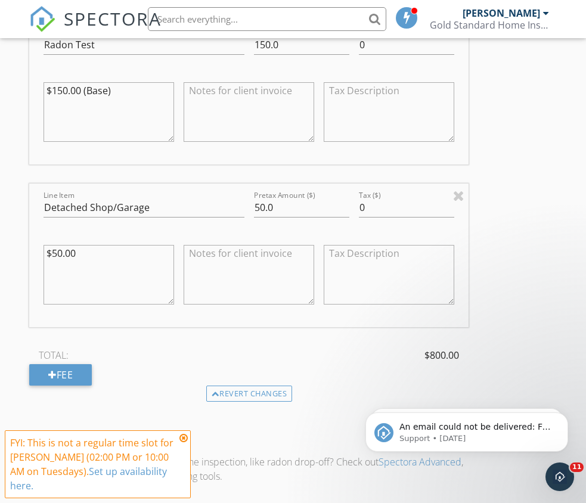
scroll to position [1337, 0]
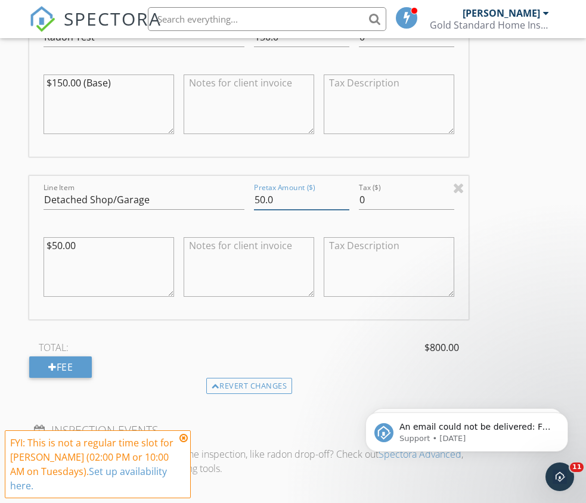
drag, startPoint x: 286, startPoint y: 199, endPoint x: 240, endPoint y: 200, distance: 45.9
click at [240, 200] on div "Line Item Detached Shop/Garage Pretax Amount ($) 50.0 Tax ($) 0 $50.00" at bounding box center [248, 248] width 439 height 144
type input "200"
drag, startPoint x: 182, startPoint y: 203, endPoint x: 94, endPoint y: 195, distance: 88.5
click at [94, 195] on input "Detached Shop/Garage" at bounding box center [143, 200] width 201 height 20
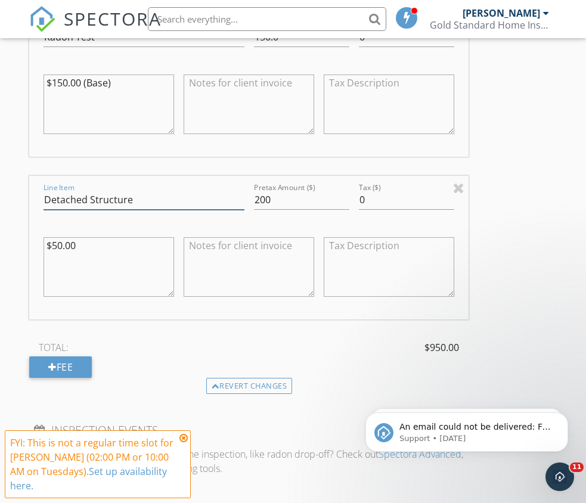
type input "Detached Structure"
drag, startPoint x: 99, startPoint y: 256, endPoint x: 3, endPoint y: 245, distance: 96.4
click at [1, 249] on div "New Inspection Click here to use the New Order Form INSPECTOR(S) check_box Davi…" at bounding box center [293, 18] width 586 height 2547
drag, startPoint x: 85, startPoint y: 244, endPoint x: 44, endPoint y: 241, distance: 41.2
click at [44, 241] on textarea "$50.00" at bounding box center [108, 267] width 130 height 60
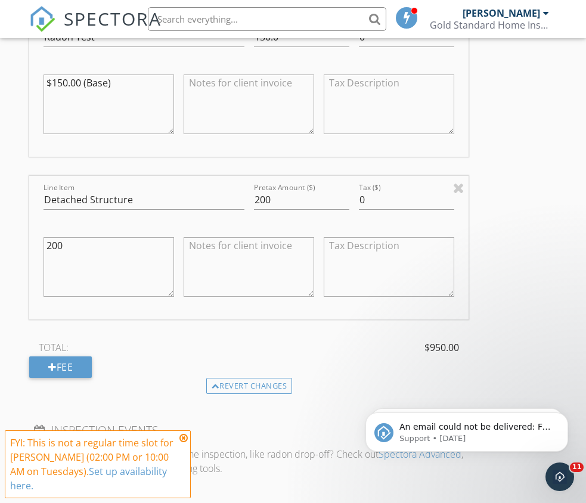
type textarea "200"
click at [161, 342] on div "TOTAL: $950.00" at bounding box center [248, 347] width 439 height 18
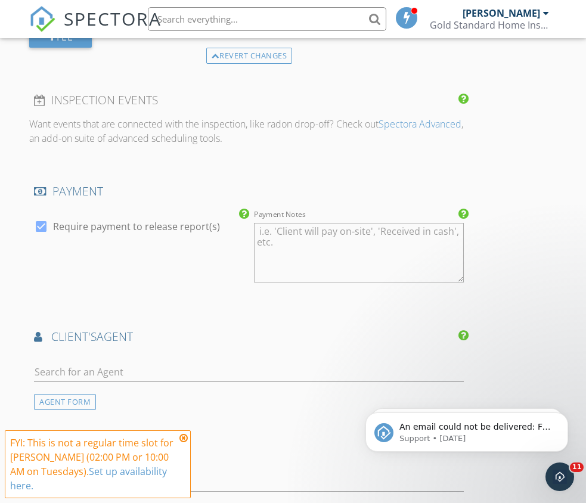
scroll to position [1714, 0]
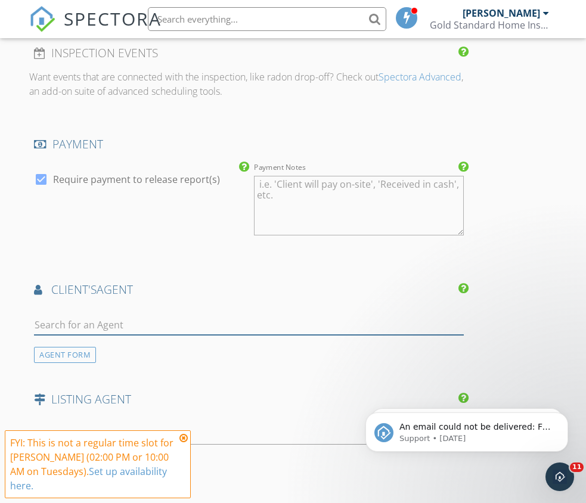
click at [157, 325] on input "text" at bounding box center [249, 325] width 430 height 20
type input "kim"
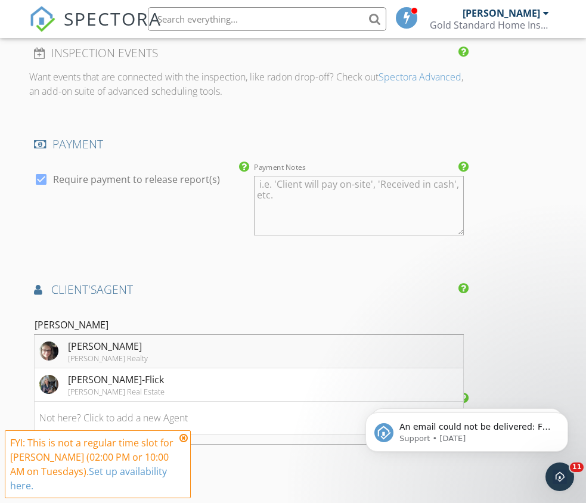
click at [113, 354] on div "Knipe Realty" at bounding box center [108, 358] width 80 height 10
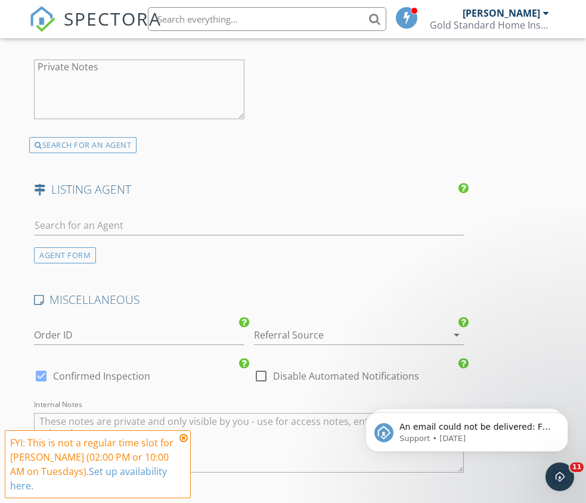
scroll to position [2286, 0]
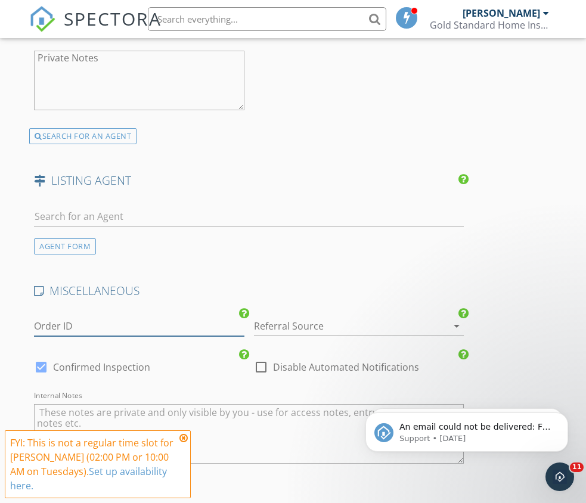
click at [102, 331] on input "Order ID" at bounding box center [139, 326] width 210 height 20
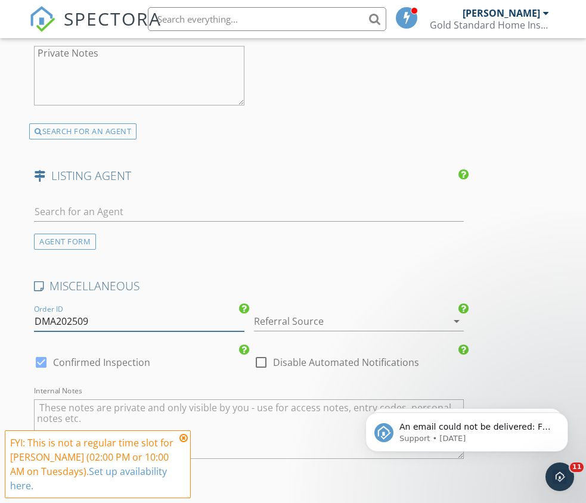
click at [110, 316] on input "DMA202509" at bounding box center [139, 322] width 210 height 20
type input "DMA20250930-1"
click at [283, 319] on div at bounding box center [342, 321] width 177 height 19
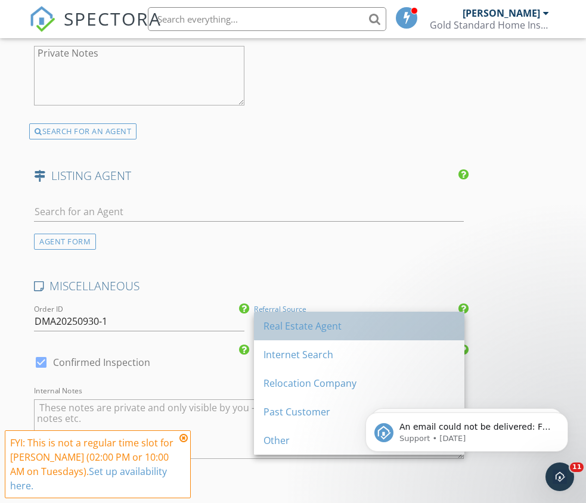
click at [279, 321] on div "Real Estate Agent" at bounding box center [358, 326] width 191 height 14
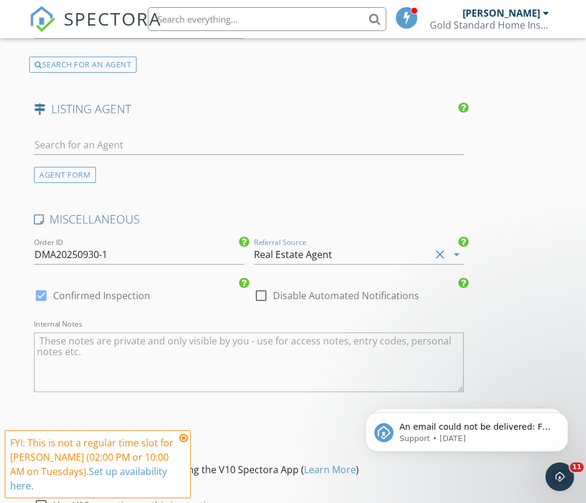
scroll to position [2479, 0]
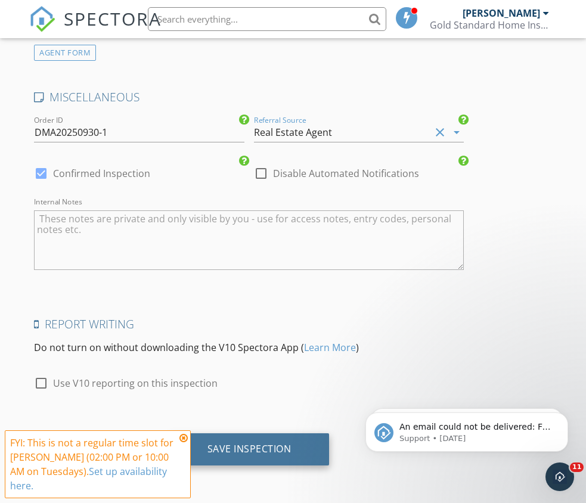
click at [276, 443] on div "Save Inspection" at bounding box center [249, 449] width 84 height 12
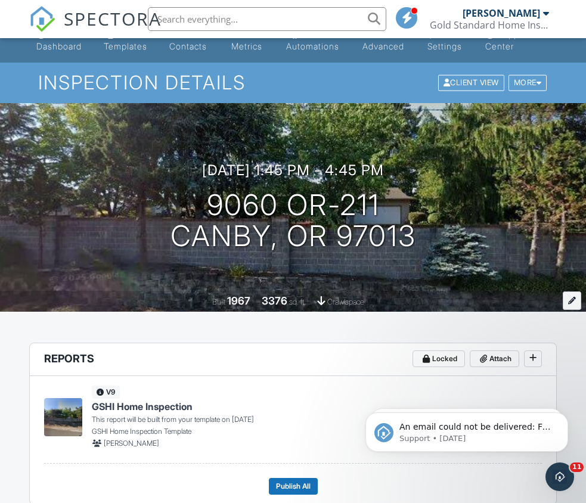
scroll to position [17, 0]
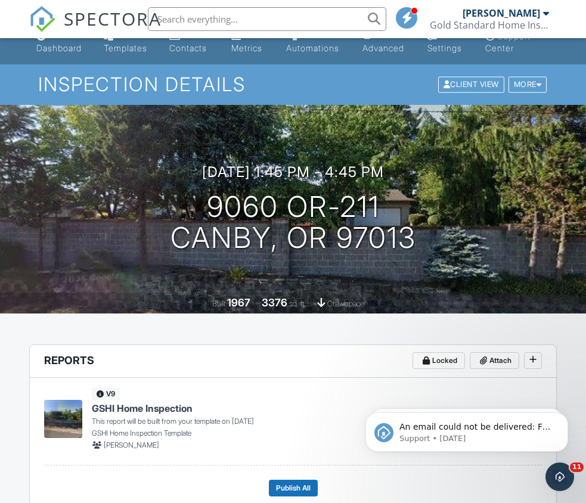
click at [307, 414] on h4 "GSHI Home Inspection" at bounding box center [301, 408] width 418 height 13
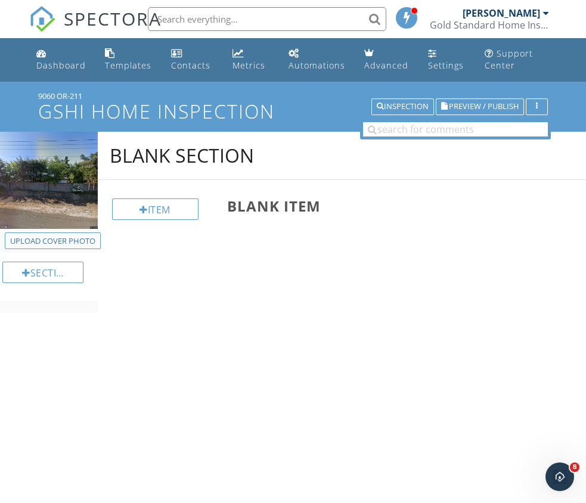
click at [85, 21] on span "SPECTORA" at bounding box center [113, 18] width 98 height 25
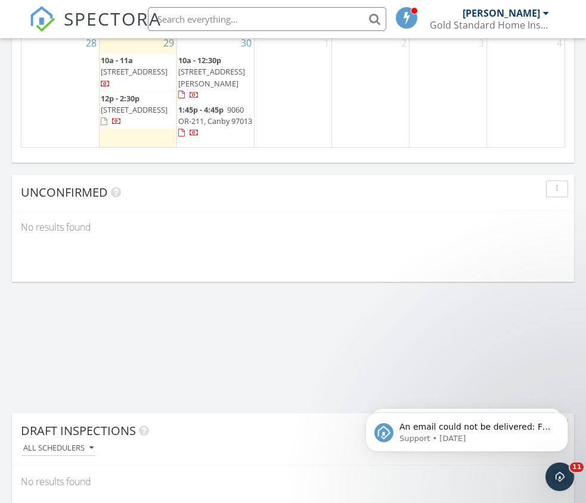
scroll to position [4, 0]
click at [133, 115] on span "[STREET_ADDRESS]" at bounding box center [134, 109] width 67 height 11
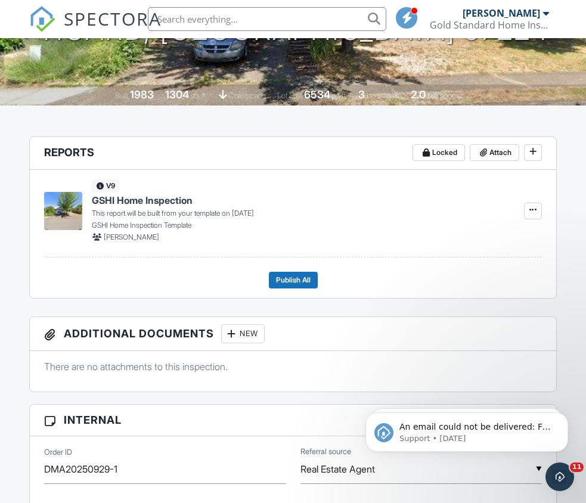
scroll to position [102, 0]
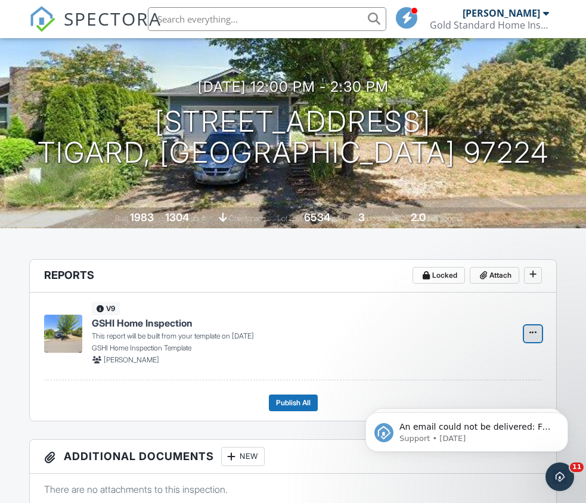
click at [524, 331] on button at bounding box center [533, 333] width 18 height 17
click at [468, 368] on input "Build Now" at bounding box center [473, 365] width 122 height 27
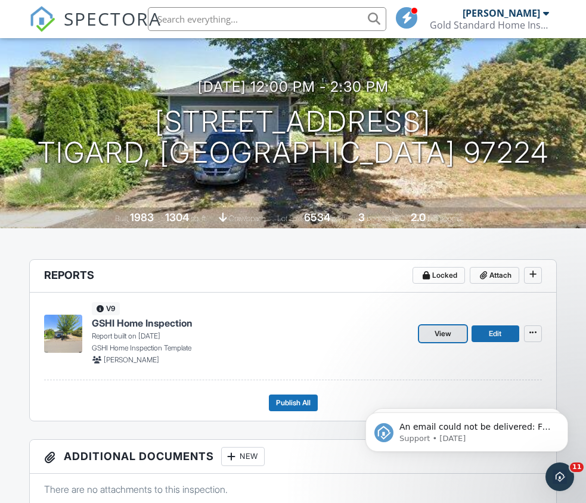
click at [459, 337] on link "View" at bounding box center [443, 333] width 48 height 17
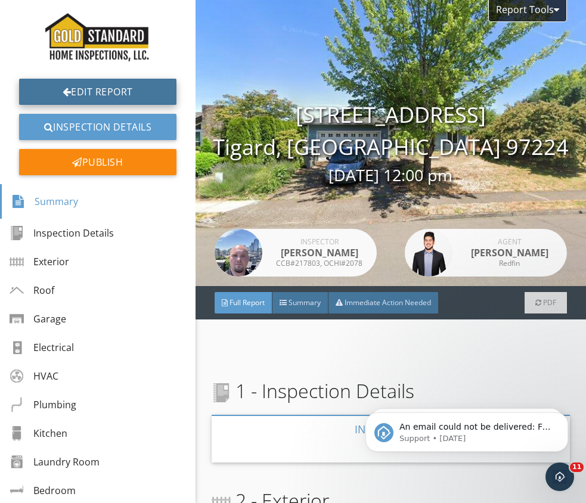
click at [60, 85] on link "Edit Report" at bounding box center [97, 92] width 157 height 26
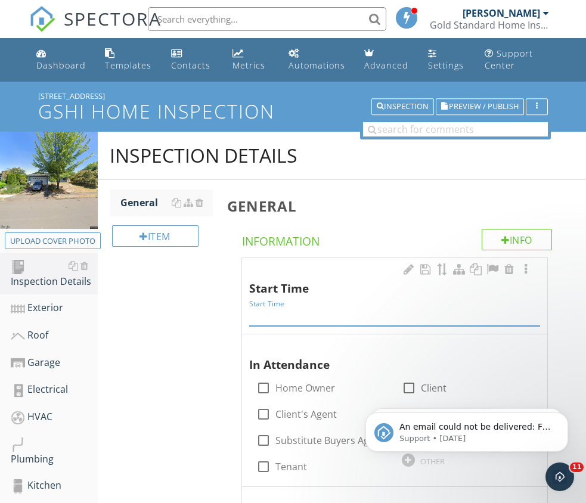
click at [394, 311] on input "Start Time" at bounding box center [394, 316] width 291 height 20
type input "1200"
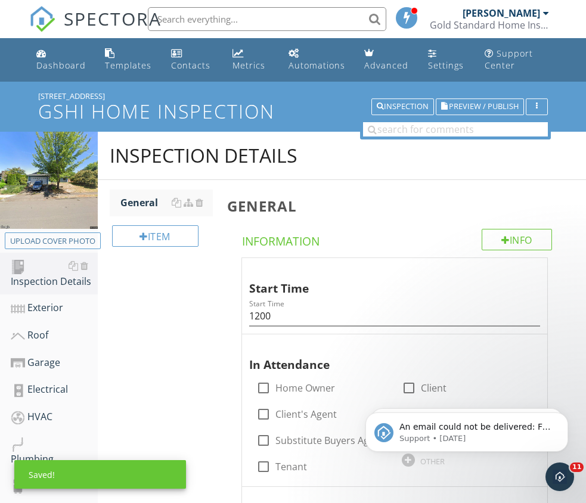
click at [409, 387] on html "An email could not be delivered: For more information, view Why emails don't ge…" at bounding box center [466, 428] width 238 height 83
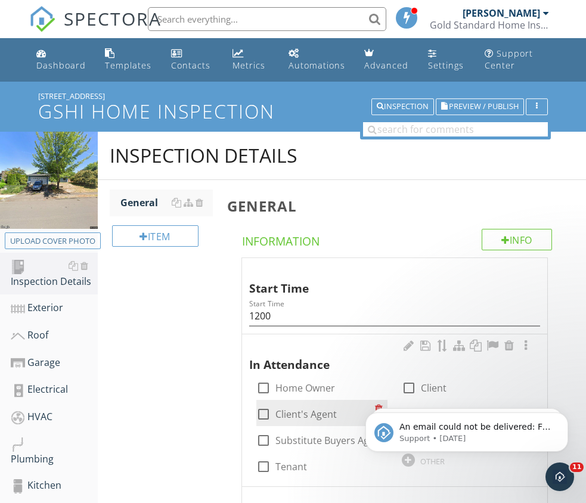
click at [316, 422] on div "check_box_outline_blank Client's Agent" at bounding box center [321, 413] width 131 height 26
click at [319, 419] on label "Client's Agent" at bounding box center [305, 414] width 61 height 12
checkbox input "true"
click at [415, 393] on body "An email could not be delivered: For more information, view Why emails don't ge…" at bounding box center [466, 429] width 229 height 74
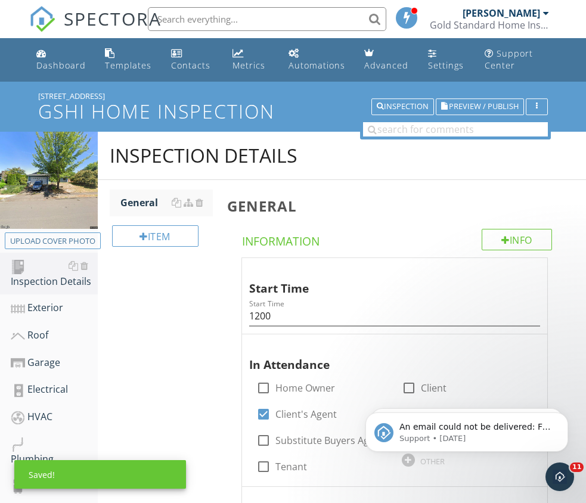
click at [413, 392] on body "An email could not be delivered: For more information, view Why emails don't ge…" at bounding box center [466, 429] width 229 height 74
click at [413, 390] on html "An email could not be delivered: For more information, view Why emails don't ge…" at bounding box center [466, 428] width 238 height 83
click at [413, 387] on html "An email could not be delivered: For more information, view Why emails don't ge…" at bounding box center [466, 428] width 238 height 83
click at [430, 385] on label "Client" at bounding box center [434, 388] width 26 height 12
checkbox input "true"
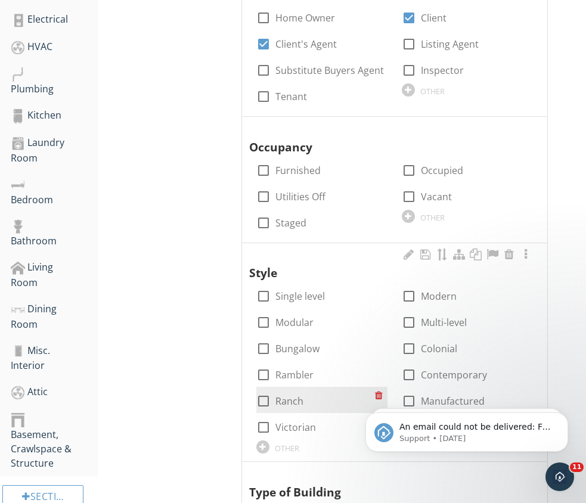
scroll to position [390, 0]
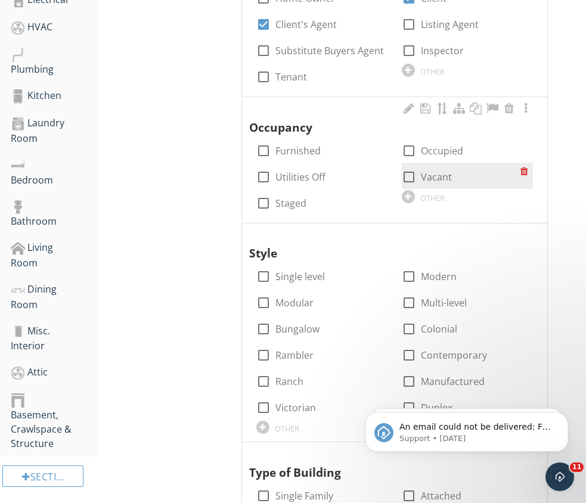
click at [418, 166] on div "check_box_outline_blank Vacant" at bounding box center [467, 176] width 131 height 26
click at [416, 170] on div "check_box_outline_blank Vacant" at bounding box center [427, 177] width 50 height 14
click at [422, 178] on label "Vacant" at bounding box center [436, 177] width 31 height 12
checkbox input "true"
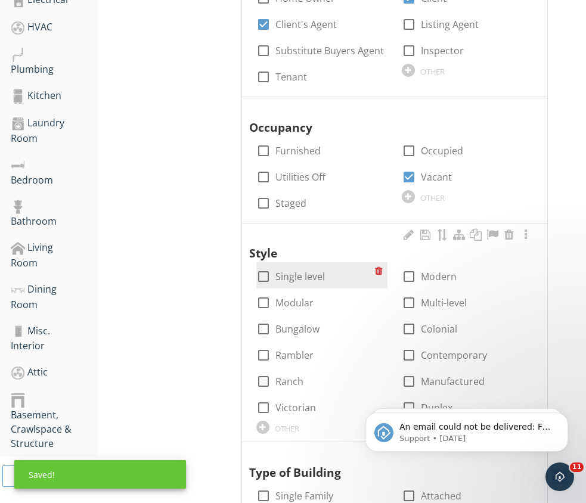
click at [305, 279] on label "Single level" at bounding box center [299, 276] width 49 height 12
checkbox input "true"
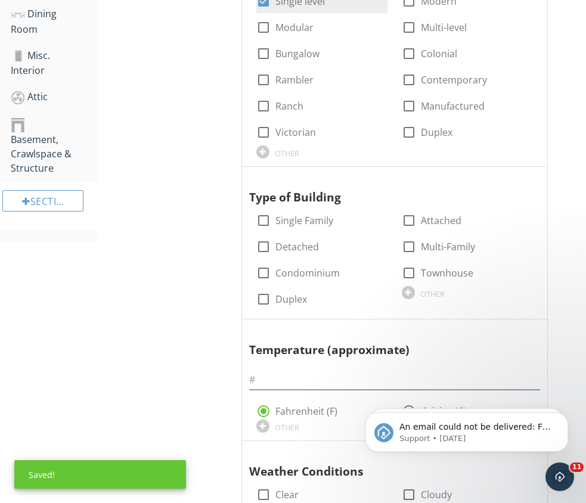
scroll to position [705, 0]
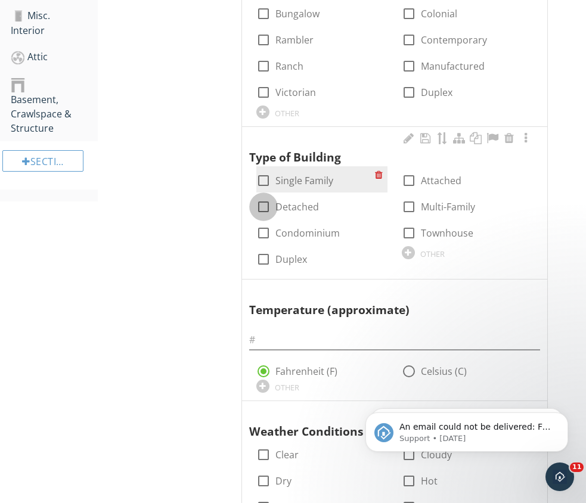
drag, startPoint x: 272, startPoint y: 204, endPoint x: 294, endPoint y: 181, distance: 32.0
click at [273, 203] on div "check_box_outline_blank Detached" at bounding box center [287, 207] width 63 height 14
click at [298, 176] on label "Single Family" at bounding box center [304, 181] width 58 height 12
checkbox input "true"
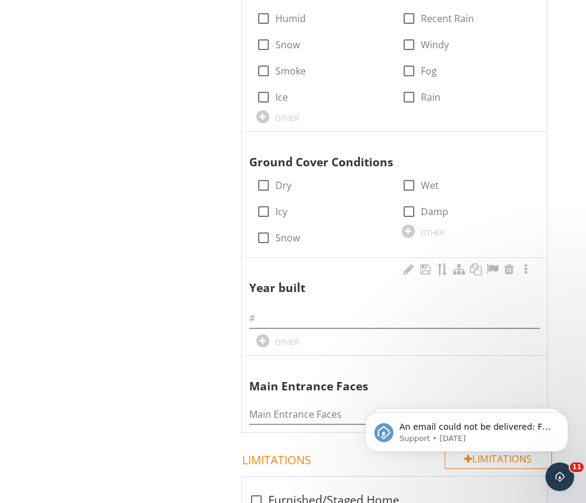
scroll to position [1194, 0]
click at [405, 324] on input "text" at bounding box center [394, 318] width 291 height 20
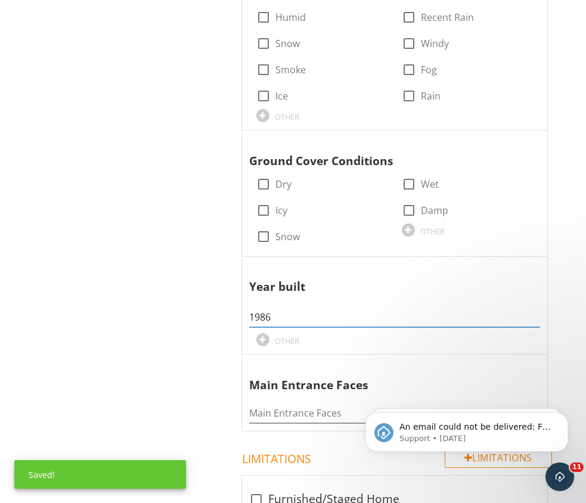
type input "1986"
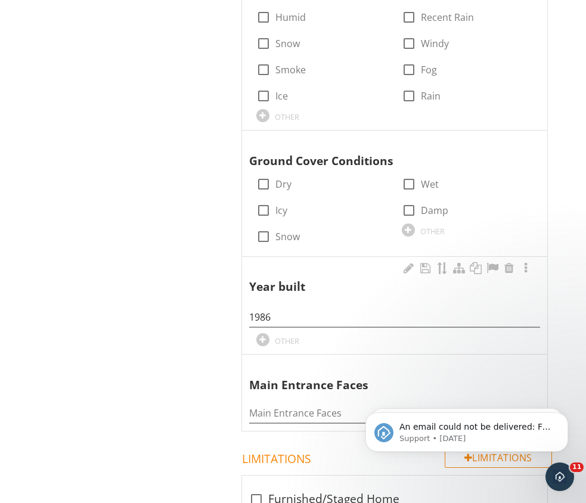
scroll to position [1191, 0]
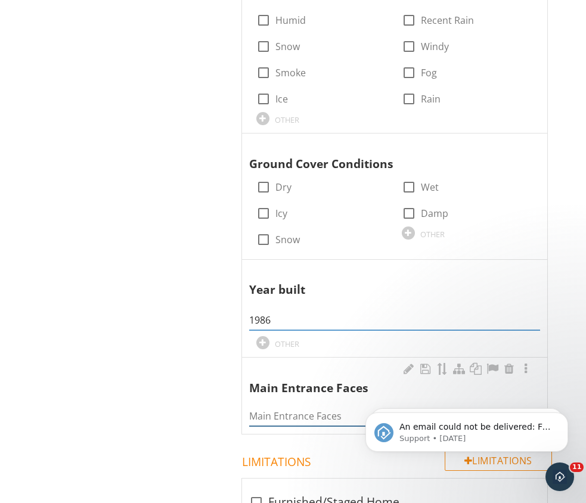
click at [299, 416] on input "Main Entrance Faces" at bounding box center [394, 416] width 291 height 20
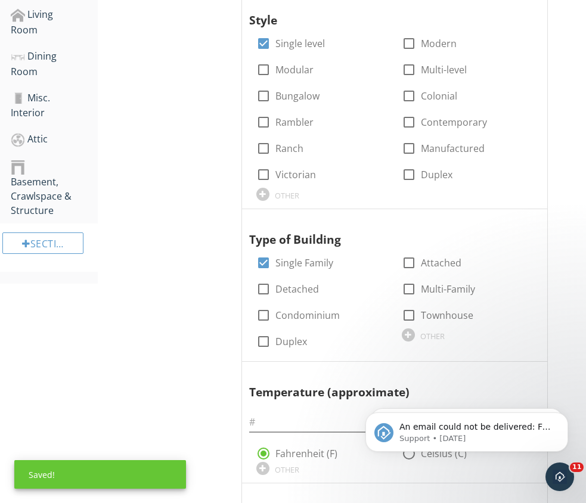
scroll to position [530, 0]
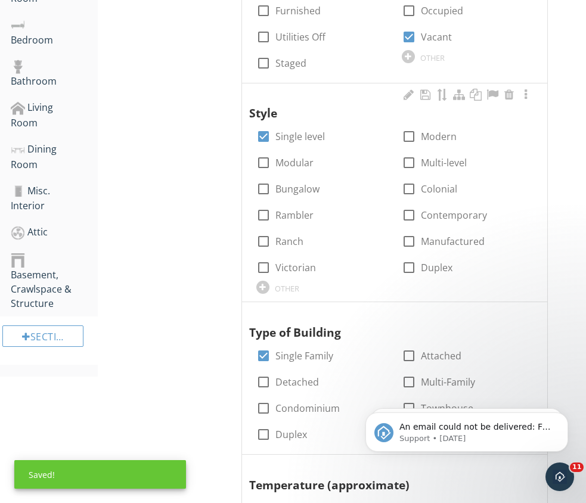
type input "West"
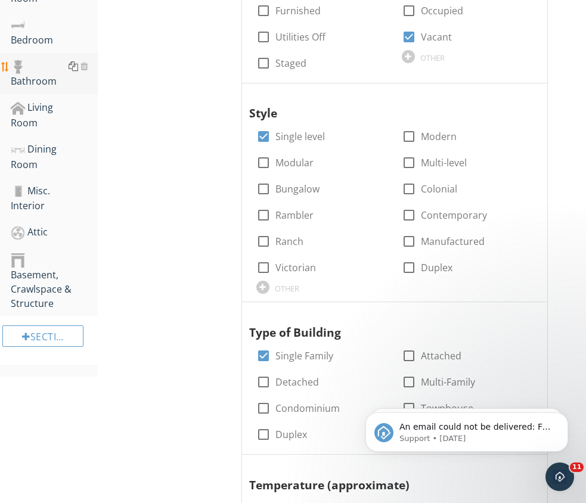
click at [71, 69] on div at bounding box center [74, 66] width 10 height 10
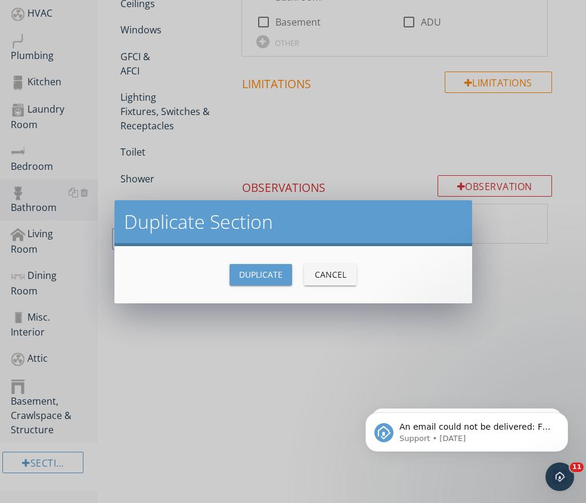
scroll to position [403, 0]
click at [270, 269] on div "Duplicate" at bounding box center [260, 274] width 43 height 13
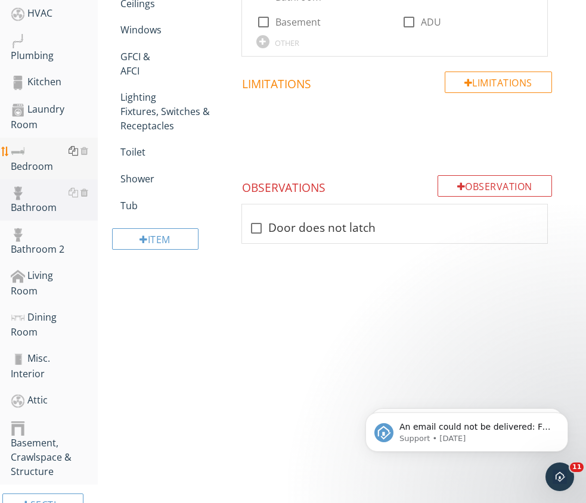
click at [76, 153] on div at bounding box center [74, 151] width 10 height 10
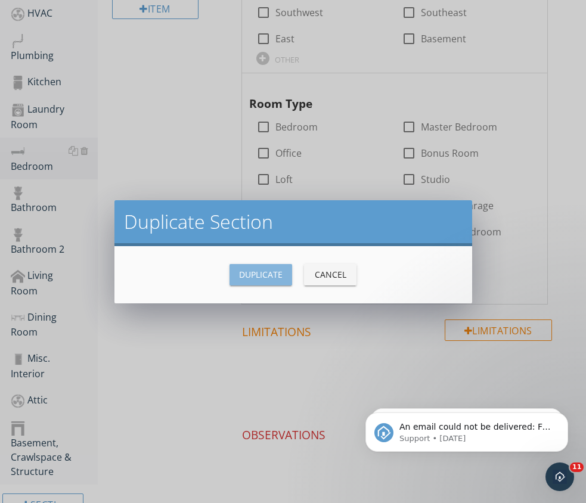
click at [272, 276] on div "Duplicate" at bounding box center [260, 274] width 43 height 13
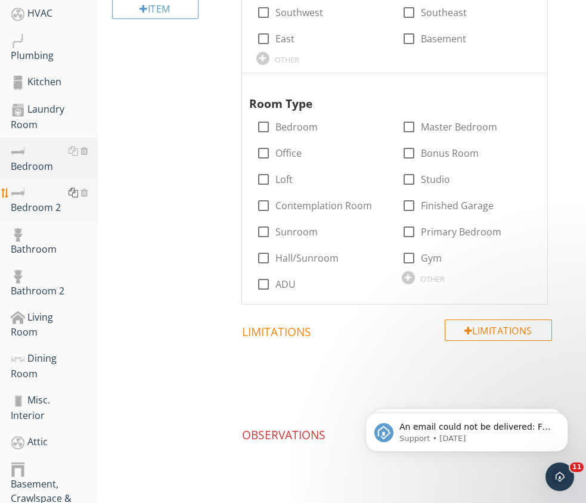
click at [70, 190] on div at bounding box center [74, 193] width 10 height 10
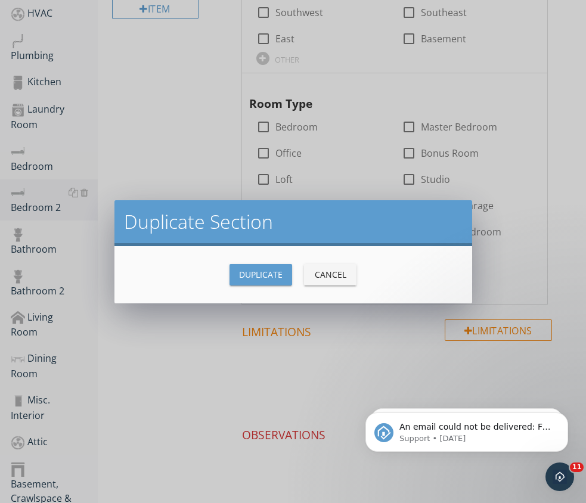
click at [229, 269] on div "Duplicate Cancel" at bounding box center [293, 274] width 329 height 29
click at [241, 272] on div "Duplicate" at bounding box center [260, 274] width 43 height 13
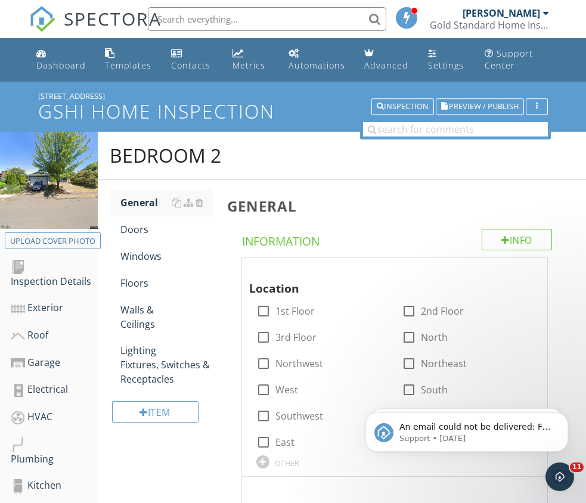
click at [70, 11] on span "SPECTORA" at bounding box center [113, 18] width 98 height 25
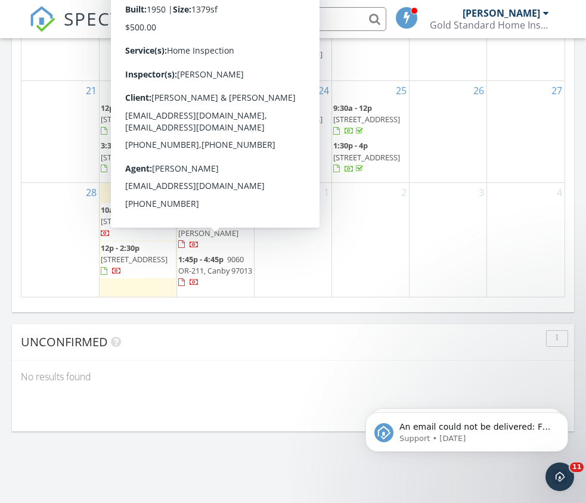
scroll to position [1521, 0]
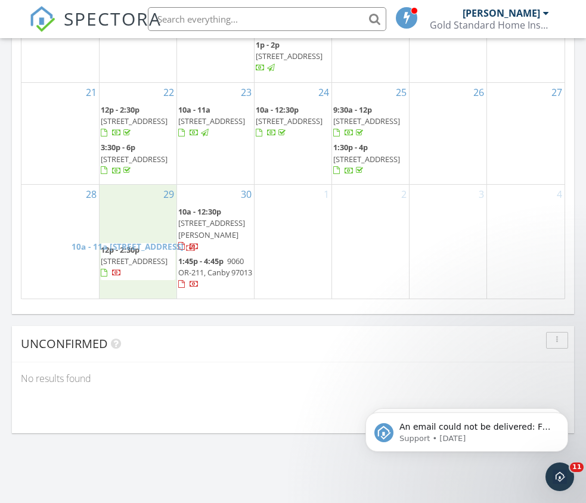
drag, startPoint x: 142, startPoint y: 234, endPoint x: 140, endPoint y: 276, distance: 42.4
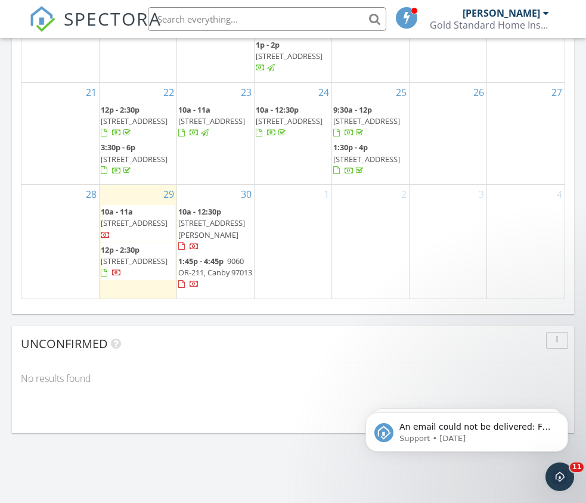
drag, startPoint x: 80, startPoint y: 297, endPoint x: 19, endPoint y: 377, distance: 100.8
